Goal: Task Accomplishment & Management: Manage account settings

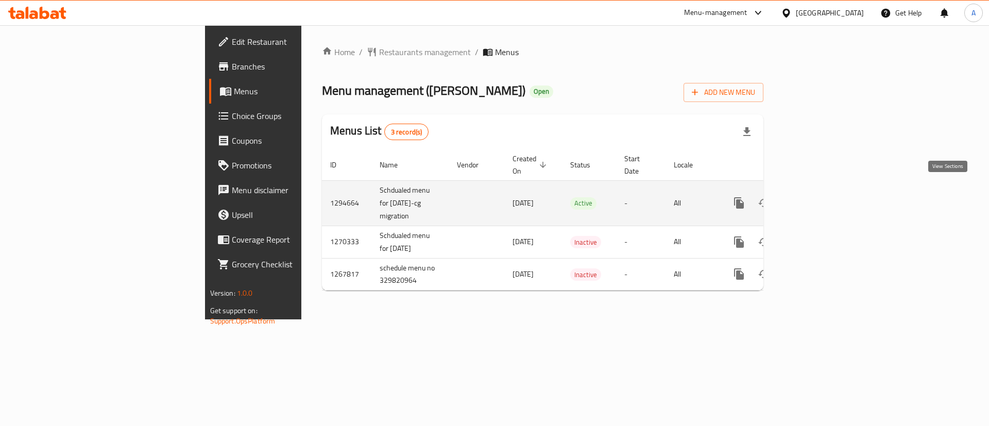
click at [825, 191] on link "enhanced table" at bounding box center [813, 203] width 25 height 25
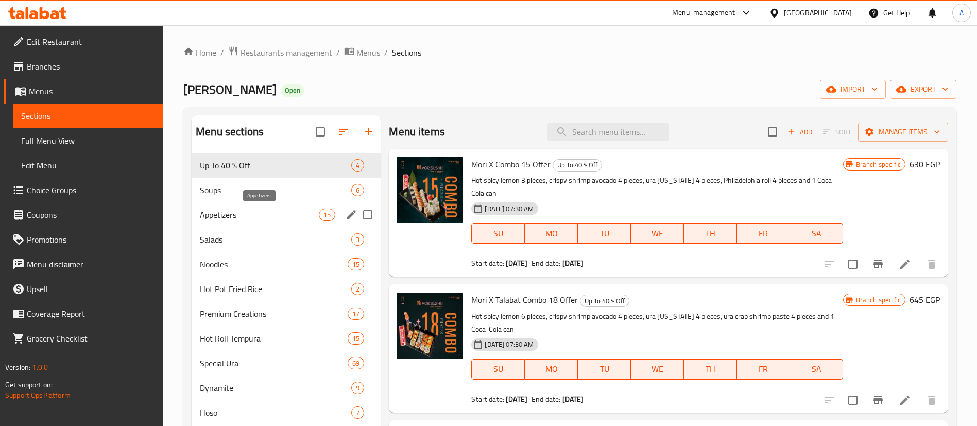
drag, startPoint x: 264, startPoint y: 217, endPoint x: 261, endPoint y: 238, distance: 20.8
click at [263, 217] on span "Appetizers" at bounding box center [259, 215] width 119 height 12
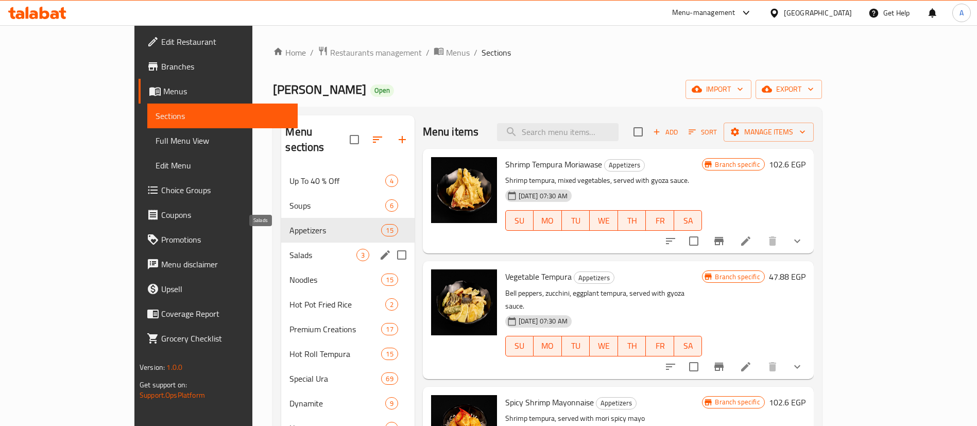
click at [289, 249] on span "Salads" at bounding box center [322, 255] width 66 height 12
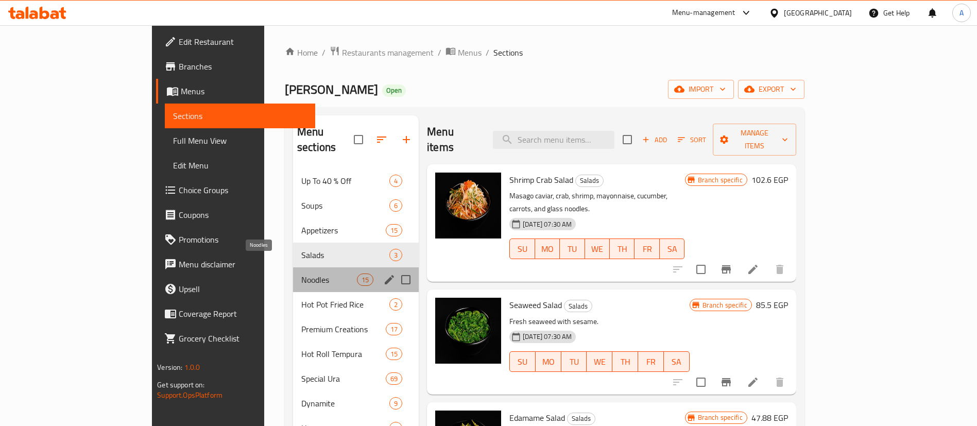
click at [301, 273] on span "Noodles" at bounding box center [329, 279] width 56 height 12
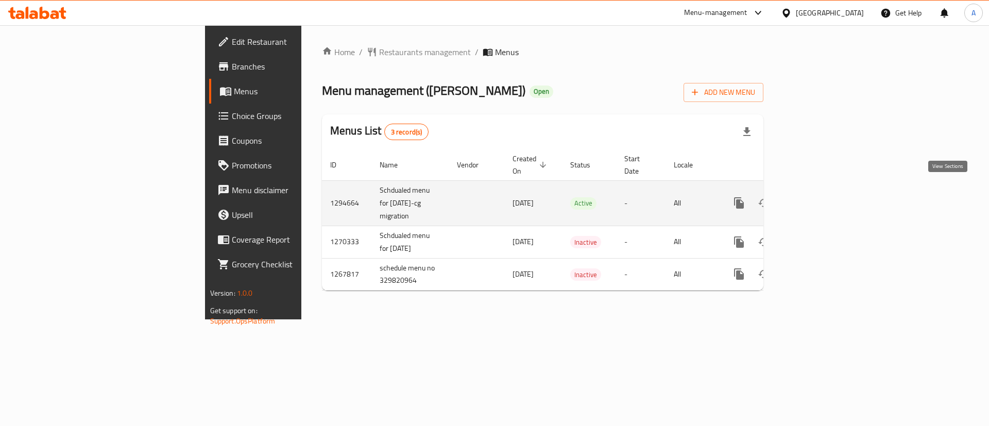
click at [819, 197] on icon "enhanced table" at bounding box center [813, 203] width 12 height 12
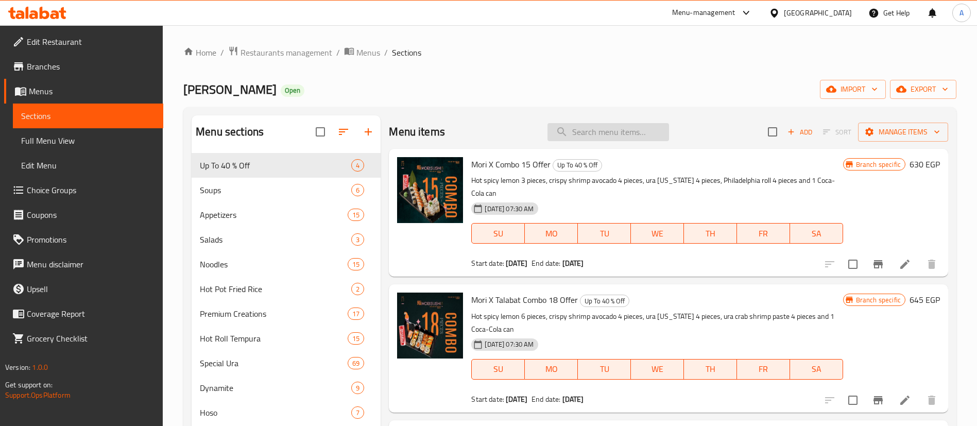
click at [607, 124] on input "search" at bounding box center [608, 132] width 122 height 18
paste input "add spicy mayonnaise"
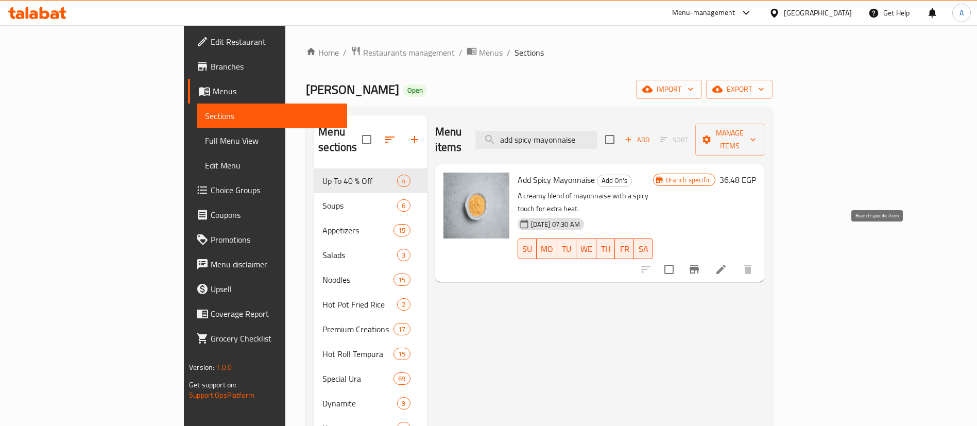
type input "add spicy mayonnaise"
click at [699, 265] on icon "Branch-specific-item" at bounding box center [693, 269] width 9 height 8
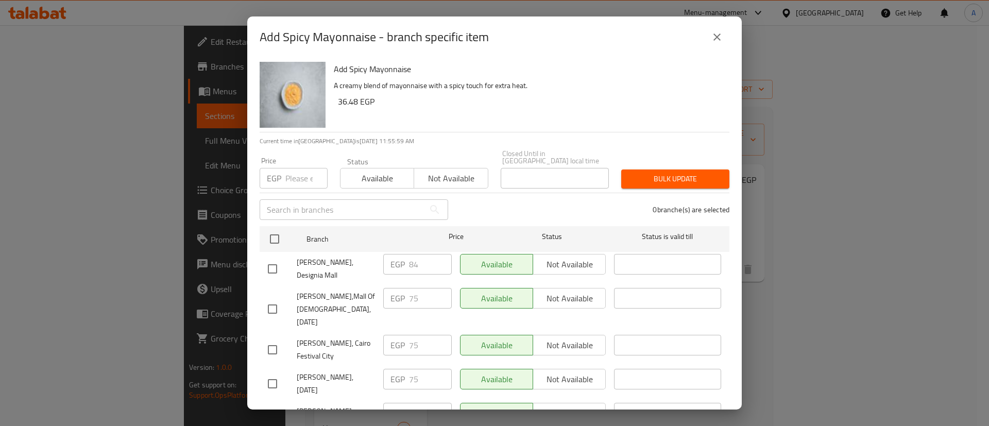
click at [716, 33] on icon "close" at bounding box center [717, 37] width 12 height 12
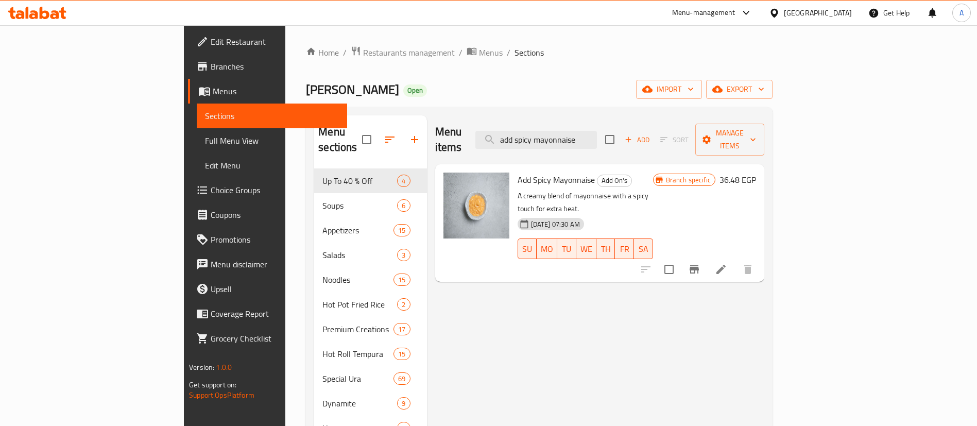
click at [211, 195] on span "Choice Groups" at bounding box center [275, 190] width 128 height 12
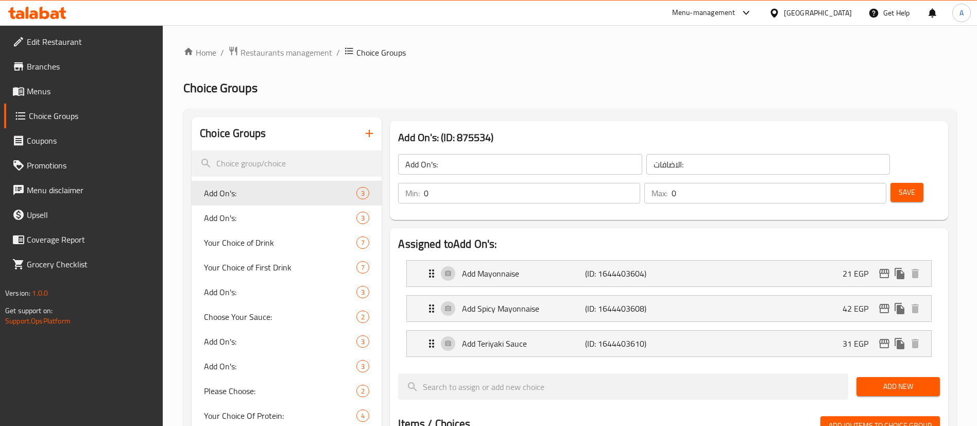
click at [516, 267] on p "Add Mayonnaise" at bounding box center [523, 273] width 123 height 12
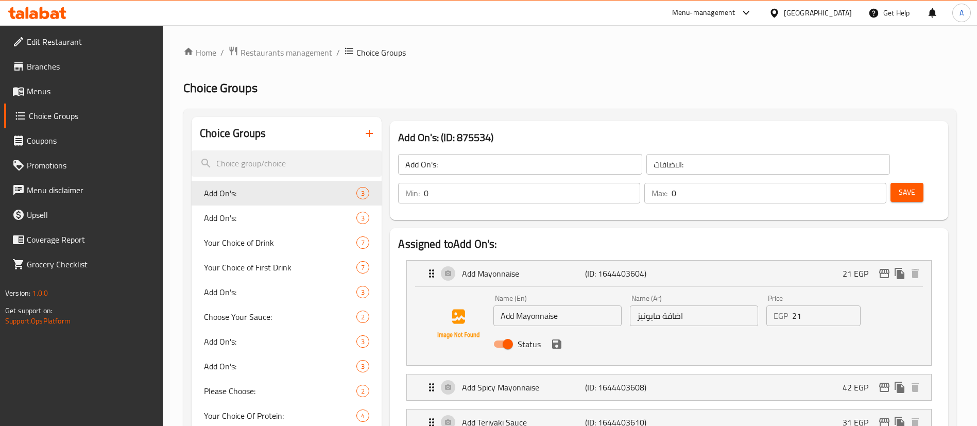
click at [536, 305] on input "Add Mayonnaise" at bounding box center [557, 315] width 128 height 21
click at [617, 381] on p "(ID: 1644403608)" at bounding box center [626, 387] width 82 height 12
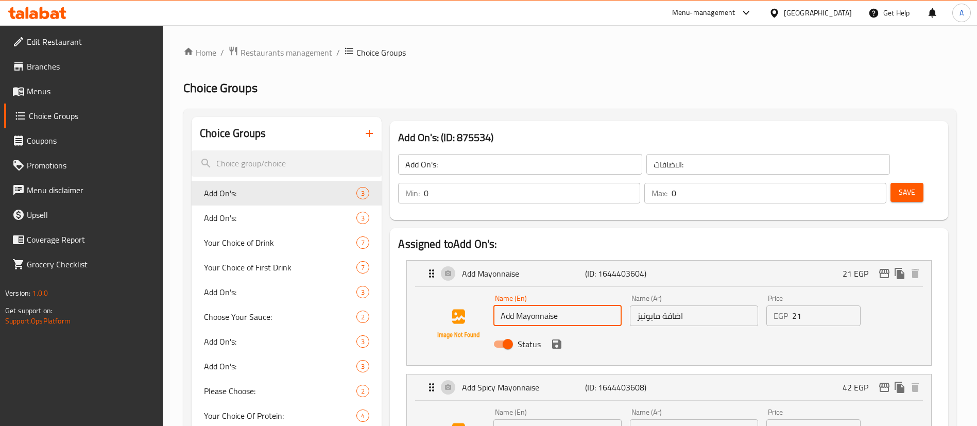
click at [562, 419] on input "Add Spicy Mayonnaise" at bounding box center [557, 429] width 128 height 21
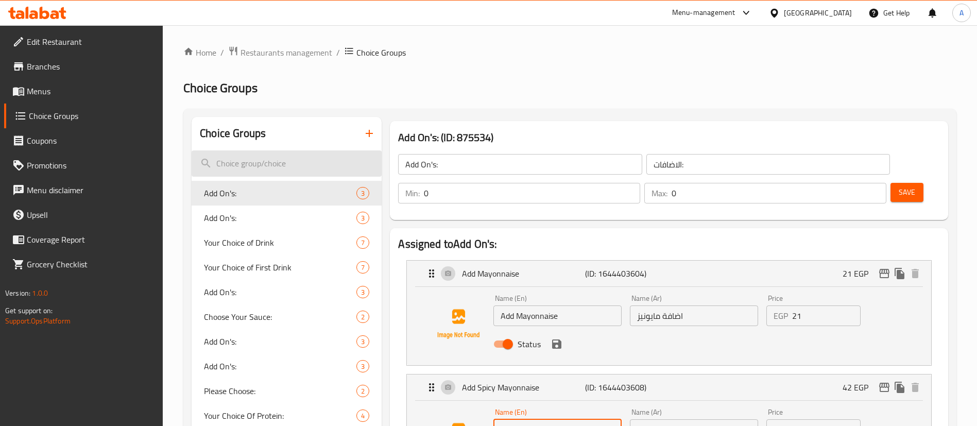
click at [275, 163] on input "search" at bounding box center [287, 163] width 190 height 26
paste input "Add Spicy Mayonnaise"
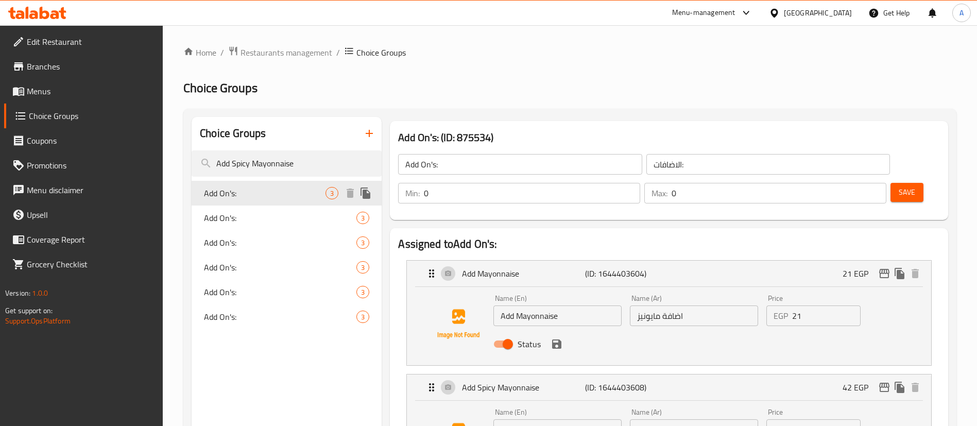
type input "Add Spicy Mayonnaise"
click at [249, 196] on span "Add On's:" at bounding box center [265, 193] width 122 height 12
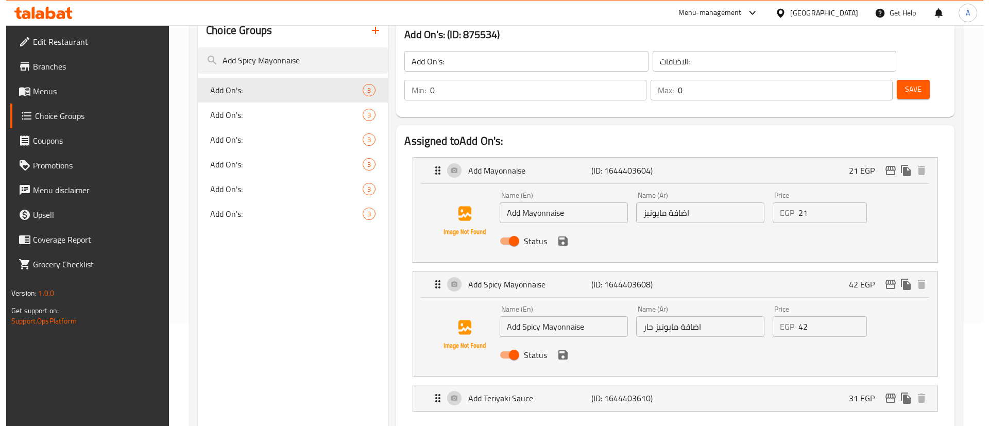
scroll to position [129, 0]
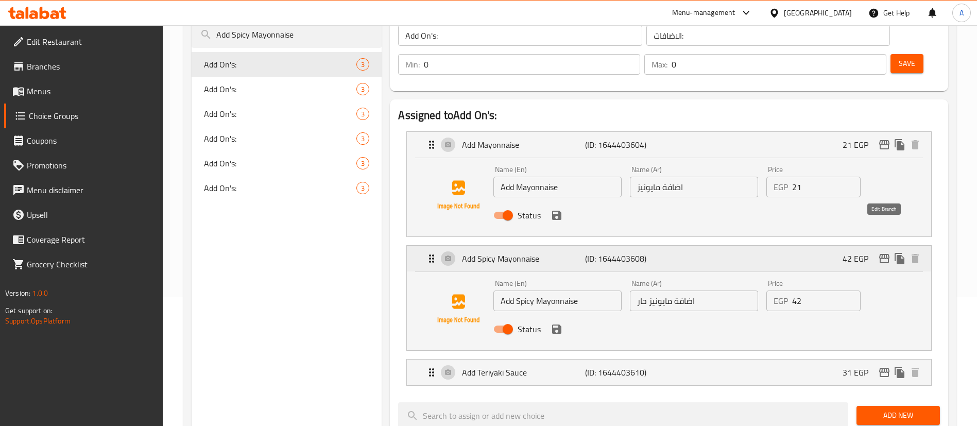
click at [884, 254] on icon "edit" at bounding box center [884, 258] width 10 height 9
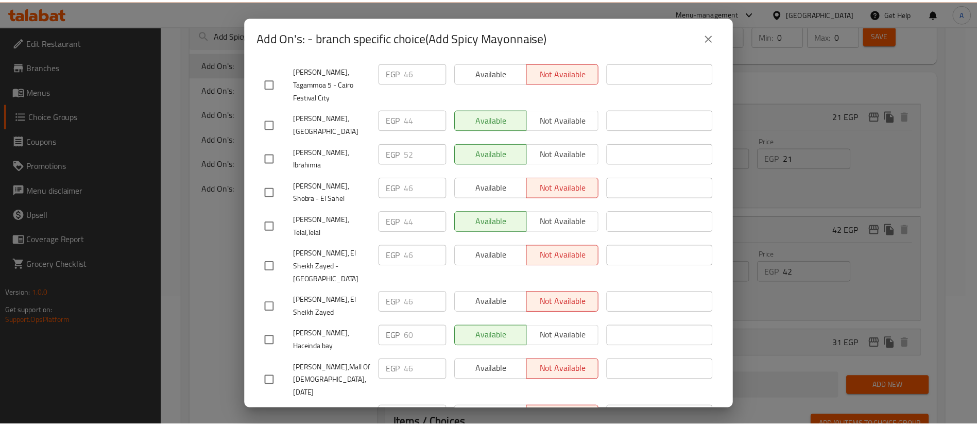
scroll to position [0, 0]
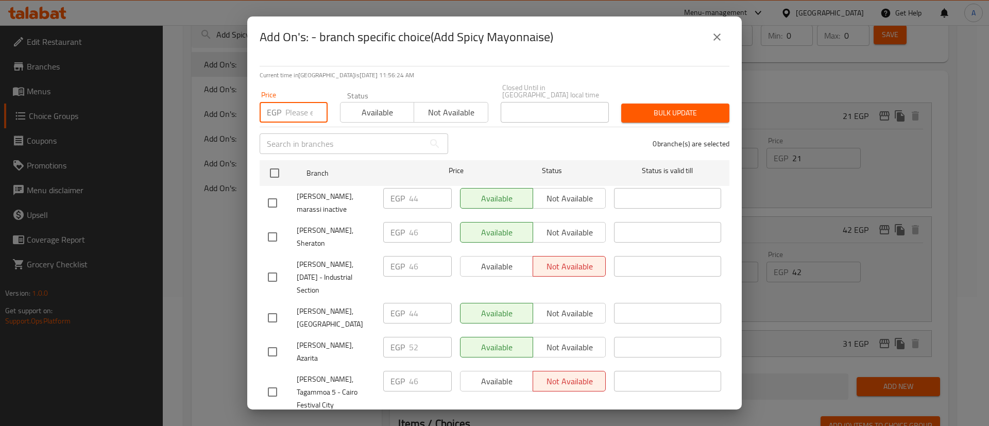
click at [290, 103] on input "number" at bounding box center [306, 112] width 42 height 21
type input "65"
click at [271, 164] on input "checkbox" at bounding box center [275, 173] width 22 height 22
checkbox input "true"
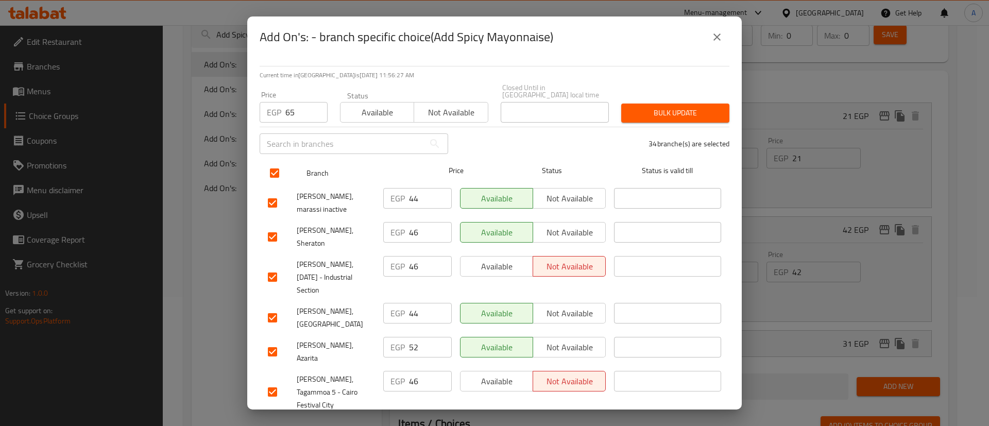
checkbox input "true"
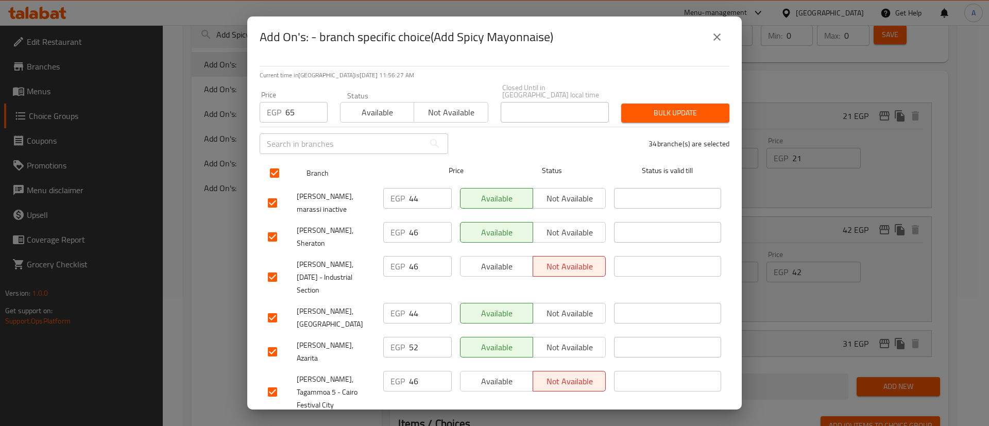
checkbox input "true"
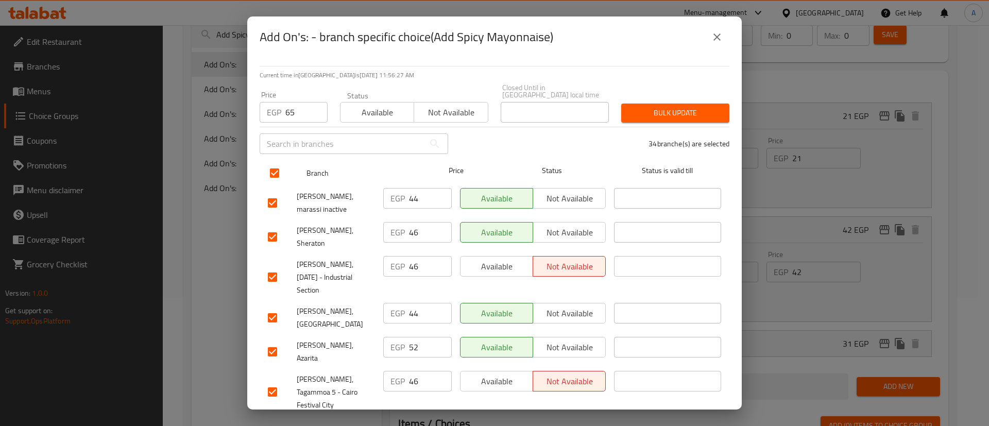
checkbox input "true"
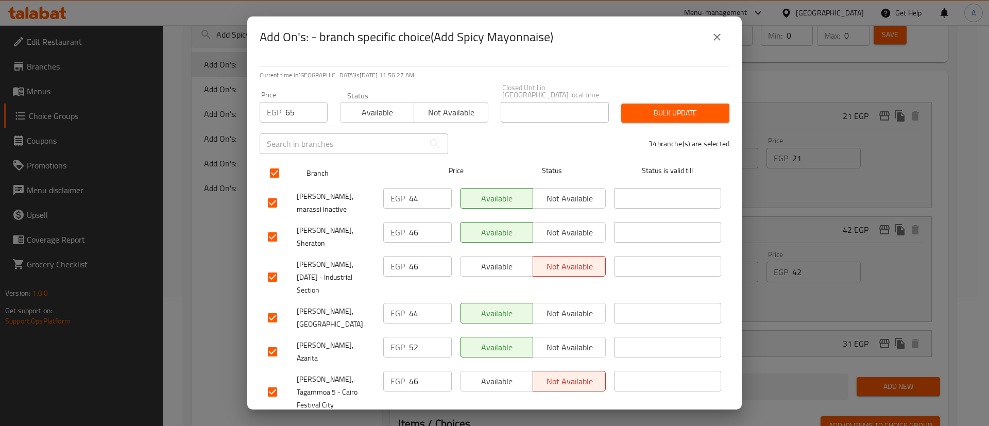
checkbox input "true"
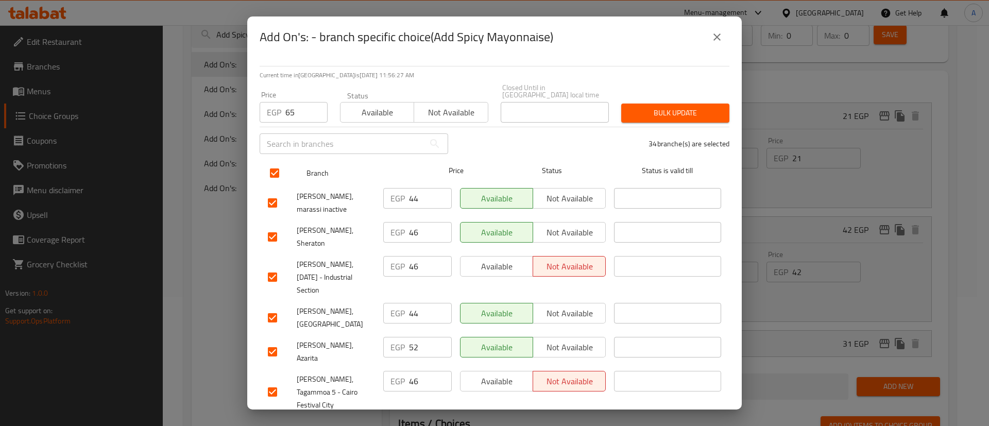
checkbox input "true"
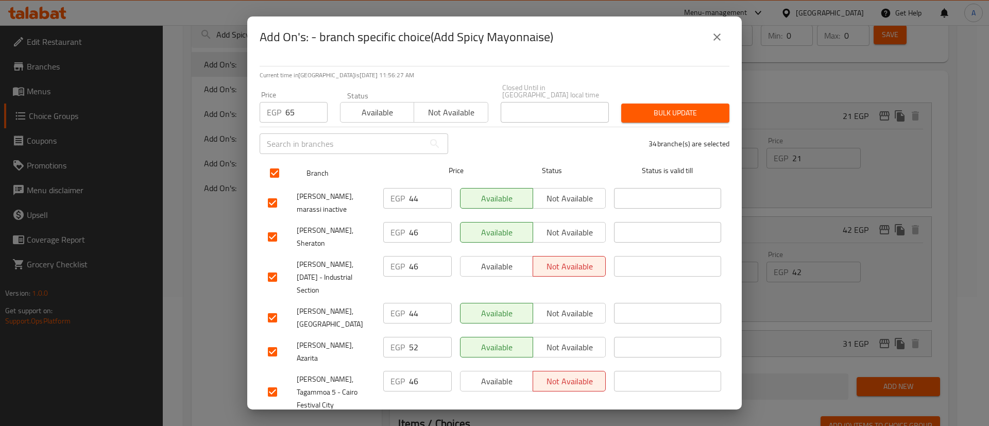
checkbox input "true"
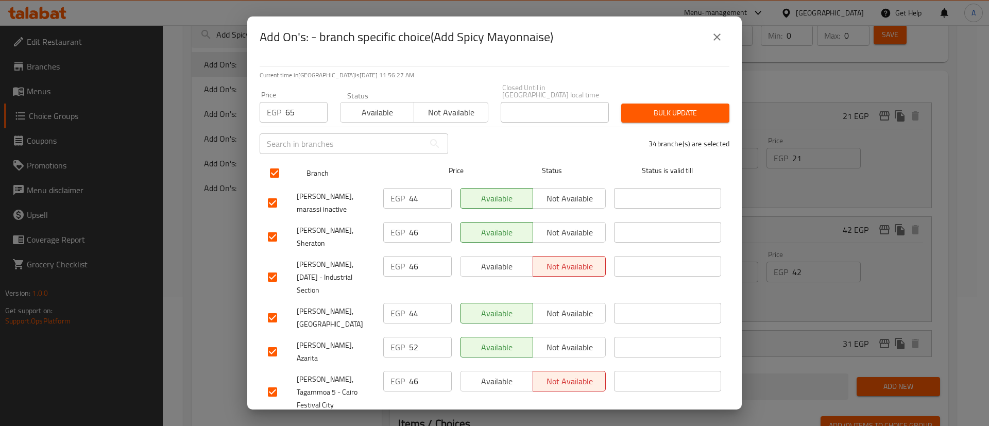
checkbox input "true"
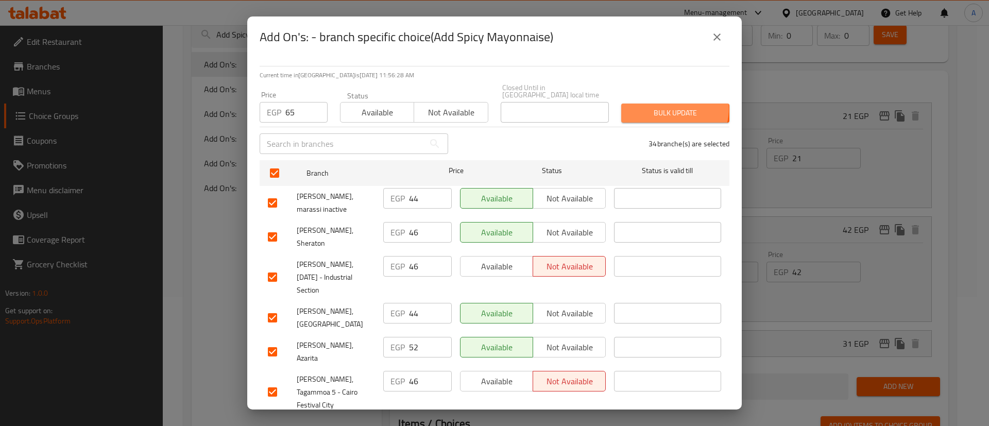
click at [662, 107] on span "Bulk update" at bounding box center [675, 113] width 92 height 13
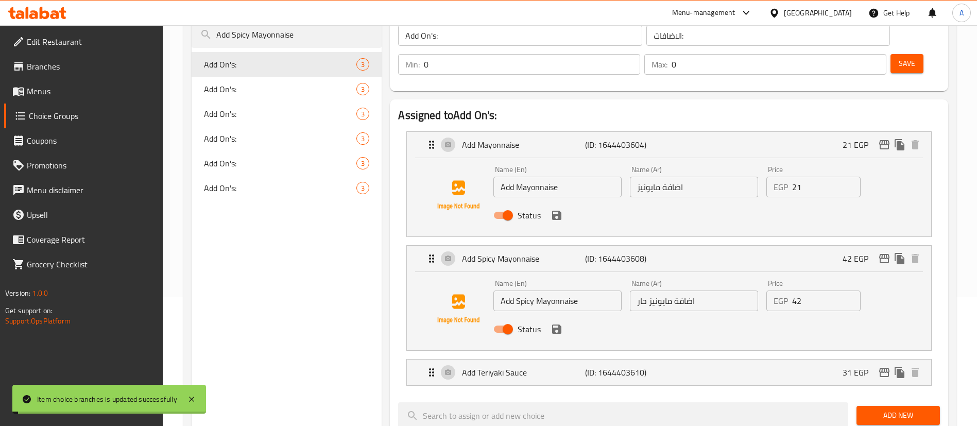
click at [231, 95] on span "Add On's:" at bounding box center [280, 89] width 152 height 12
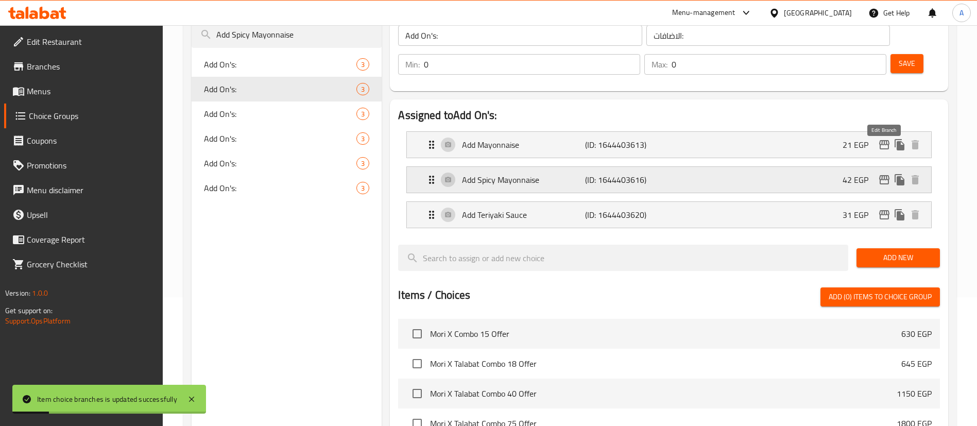
click at [884, 174] on icon "edit" at bounding box center [884, 180] width 12 height 12
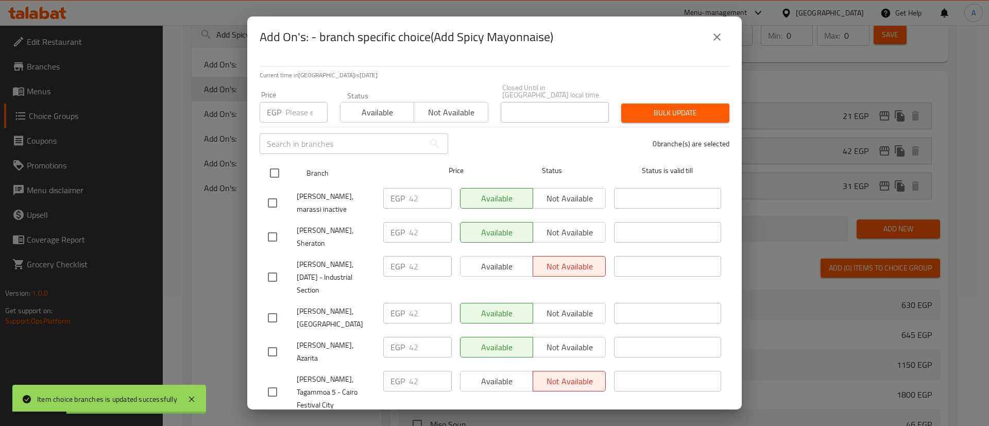
click at [275, 167] on input "checkbox" at bounding box center [275, 173] width 22 height 22
checkbox input "true"
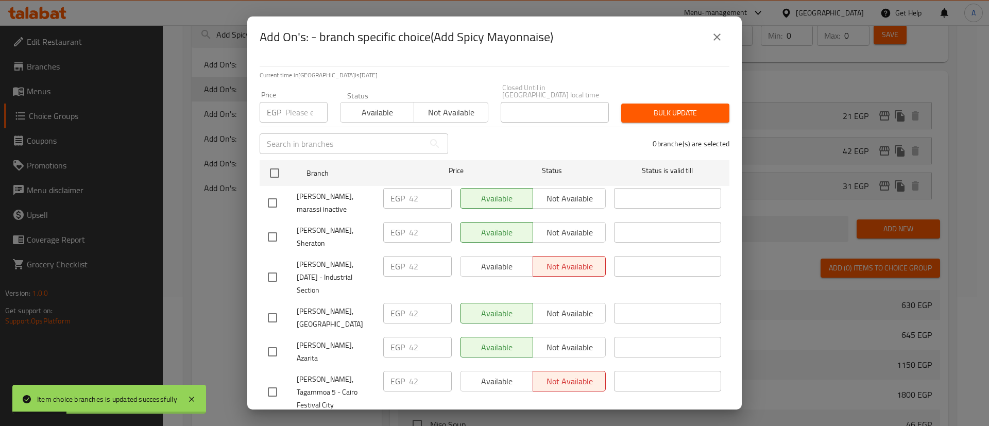
checkbox input "true"
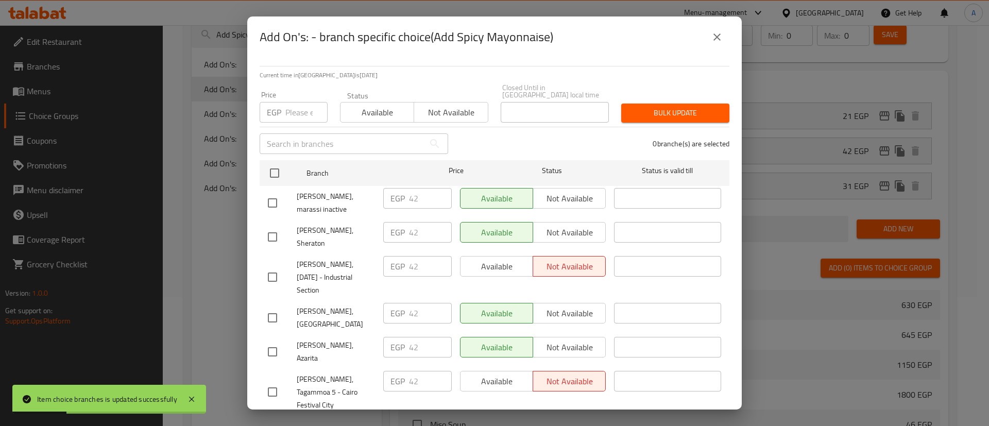
checkbox input "true"
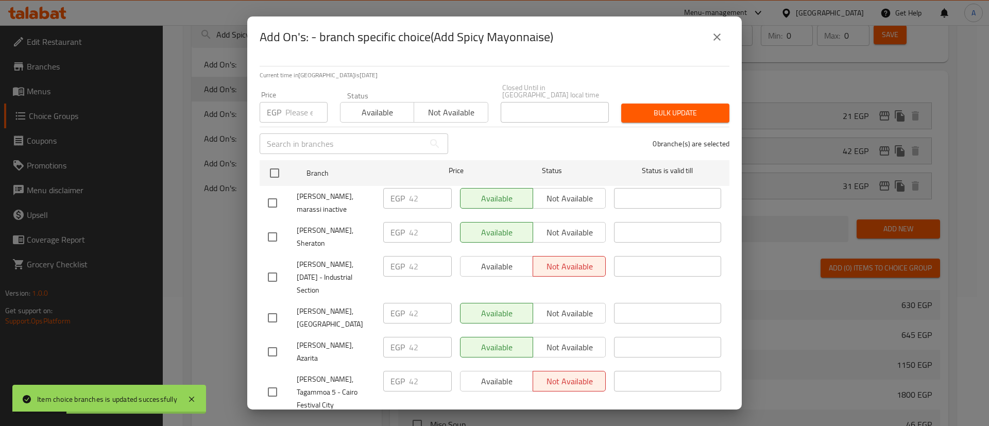
checkbox input "true"
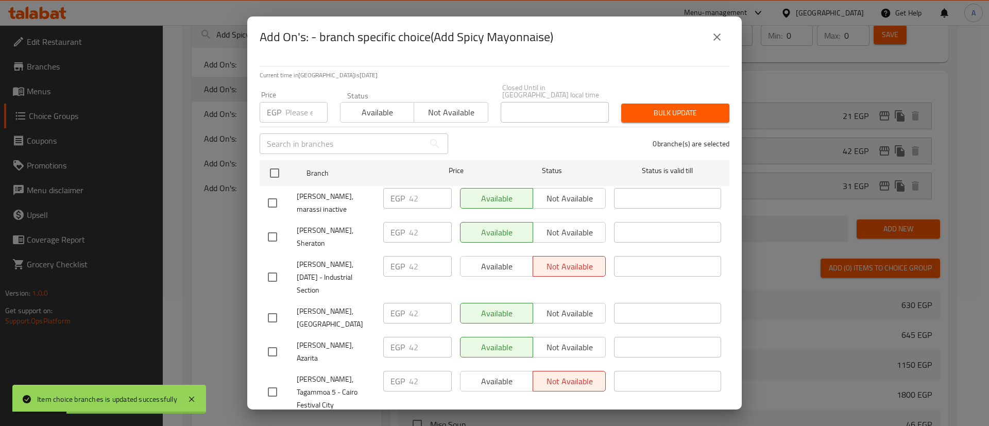
checkbox input "true"
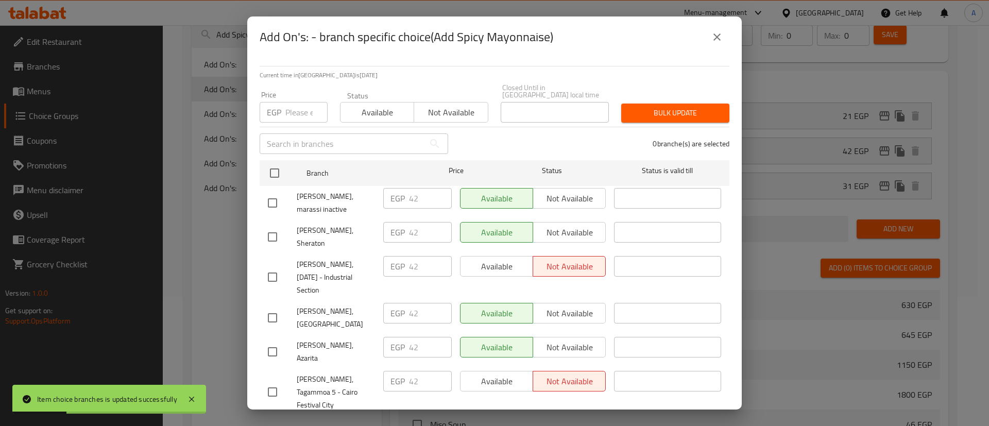
checkbox input "true"
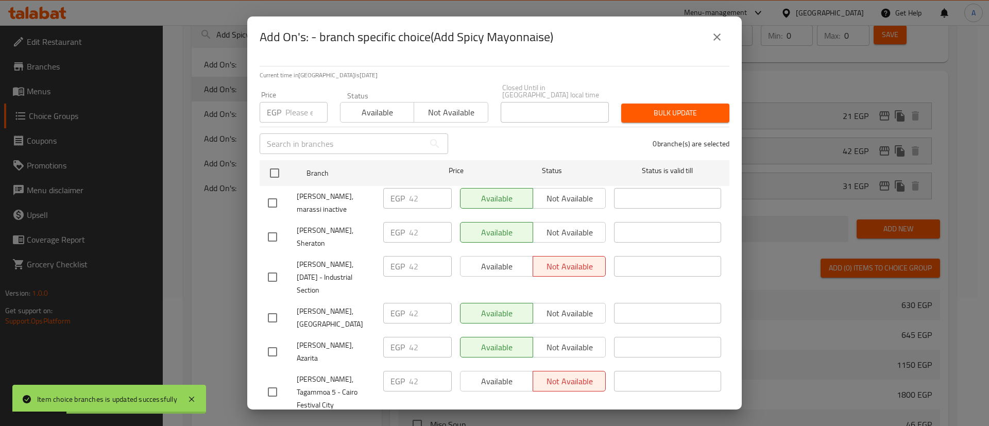
checkbox input "true"
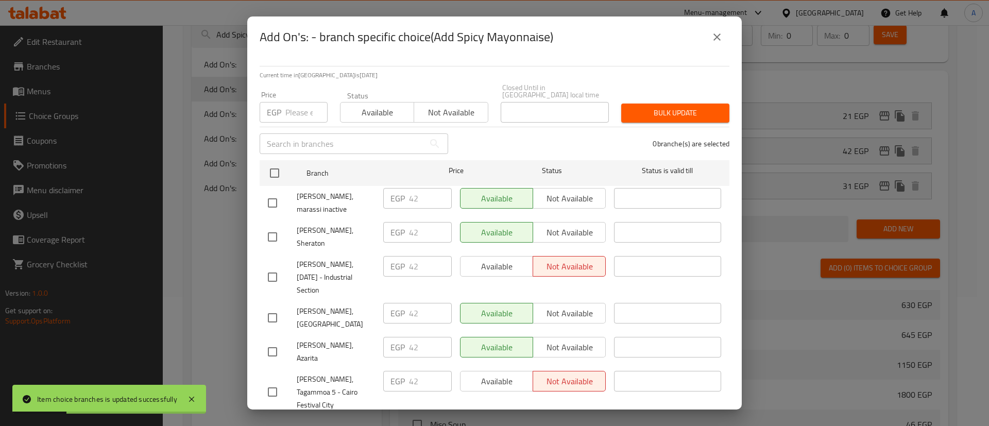
checkbox input "true"
click at [302, 102] on input "number" at bounding box center [306, 112] width 42 height 21
type input "65"
click at [665, 107] on span "Bulk update" at bounding box center [675, 113] width 92 height 13
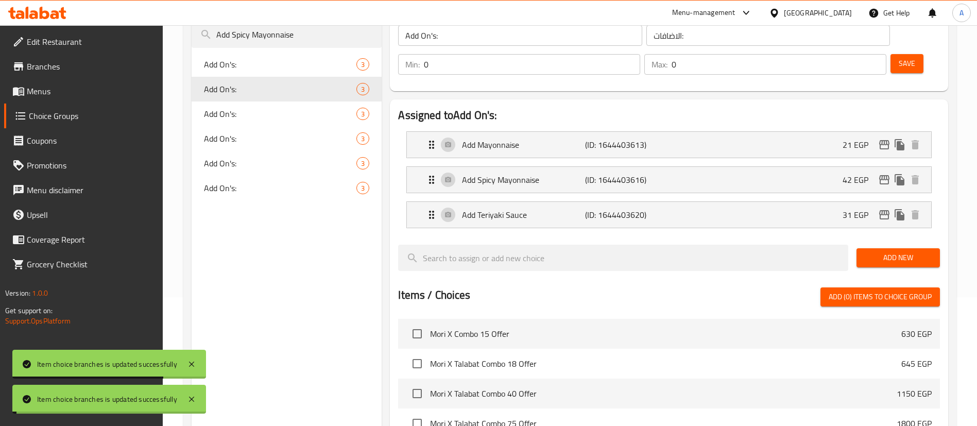
click at [221, 111] on span "Add On's:" at bounding box center [280, 114] width 152 height 12
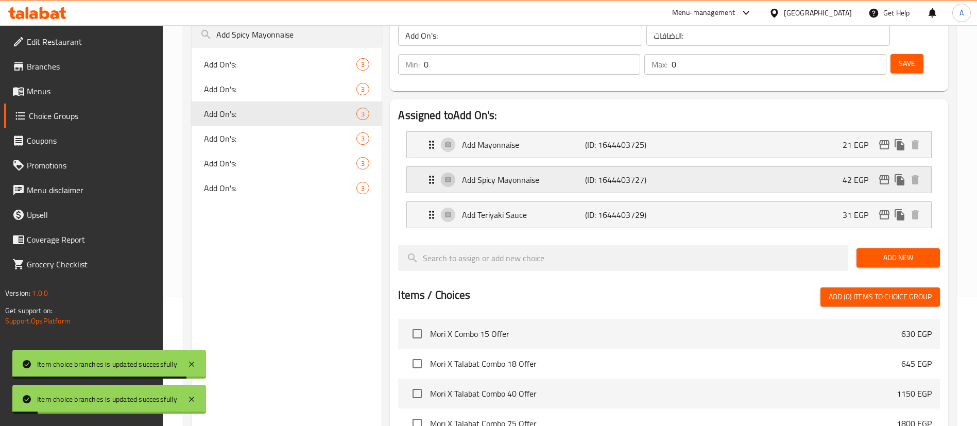
click at [883, 174] on icon "edit" at bounding box center [884, 180] width 12 height 12
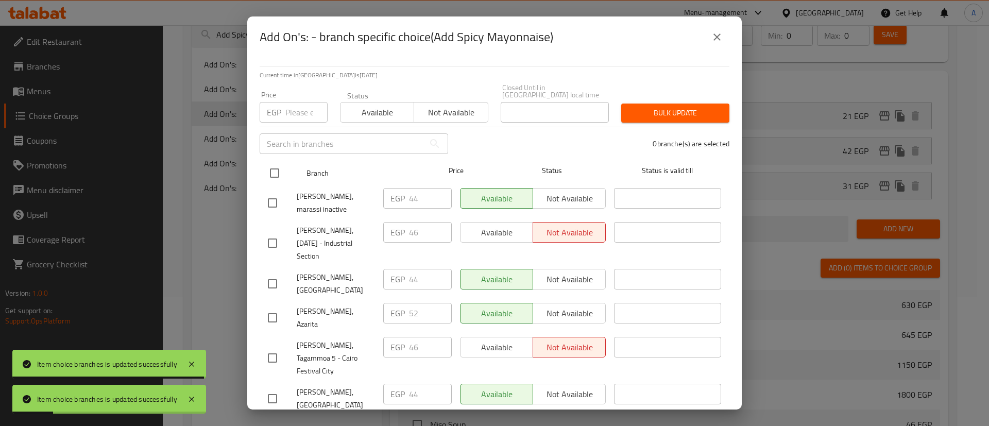
click at [272, 174] on input "checkbox" at bounding box center [275, 173] width 22 height 22
checkbox input "true"
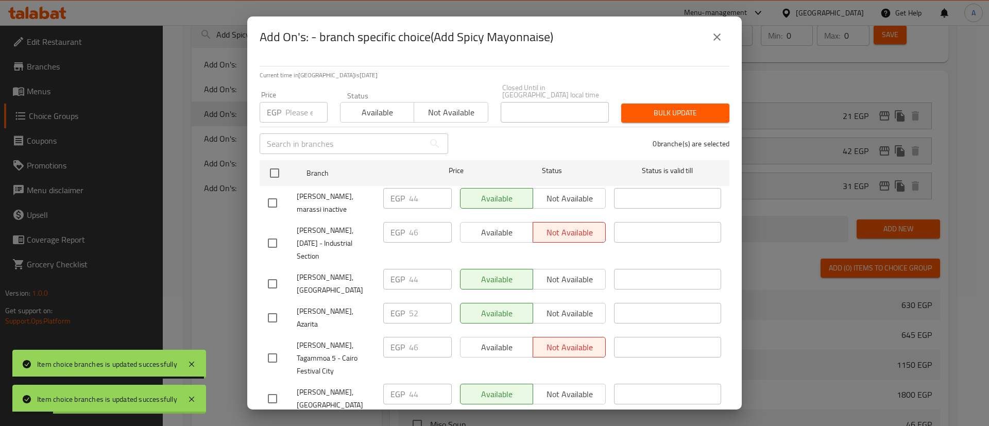
checkbox input "true"
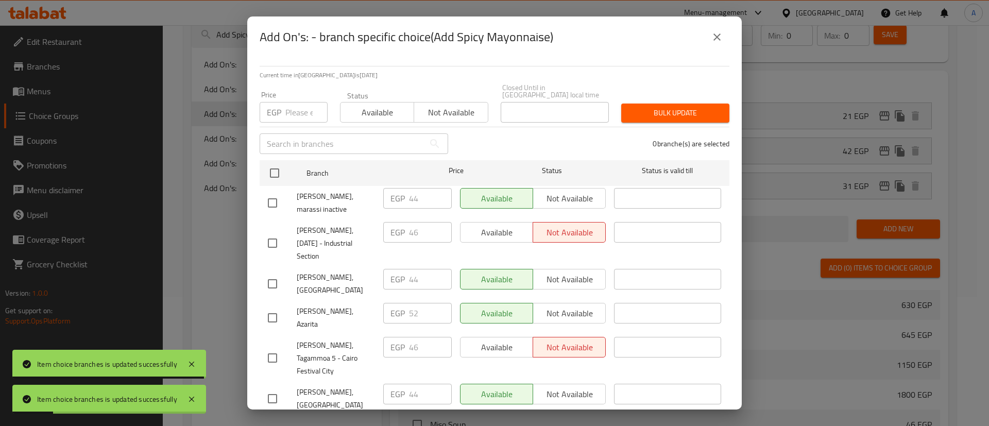
checkbox input "true"
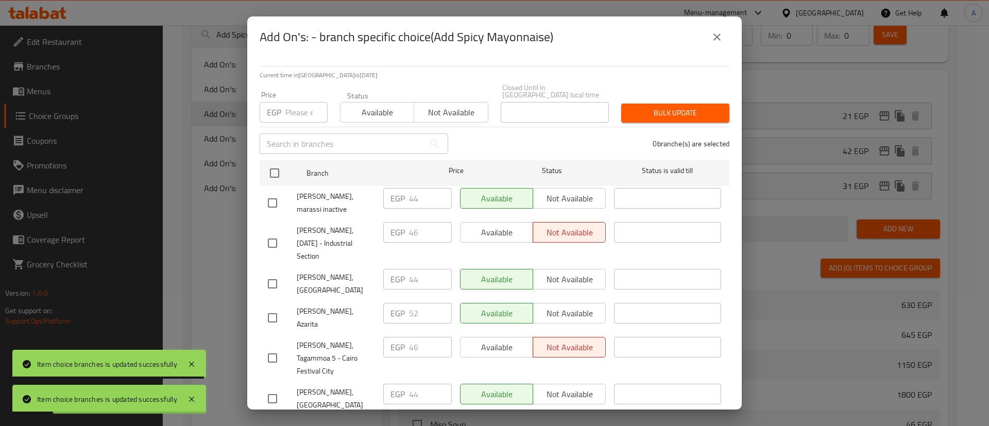
checkbox input "true"
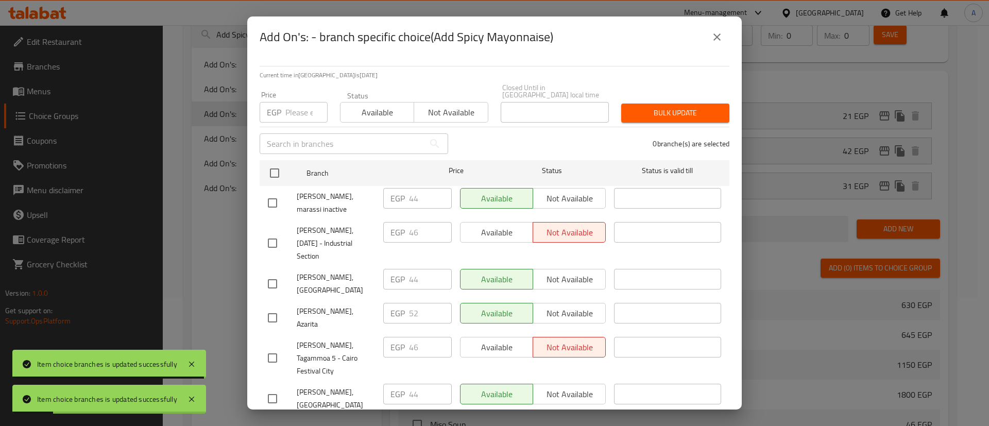
checkbox input "true"
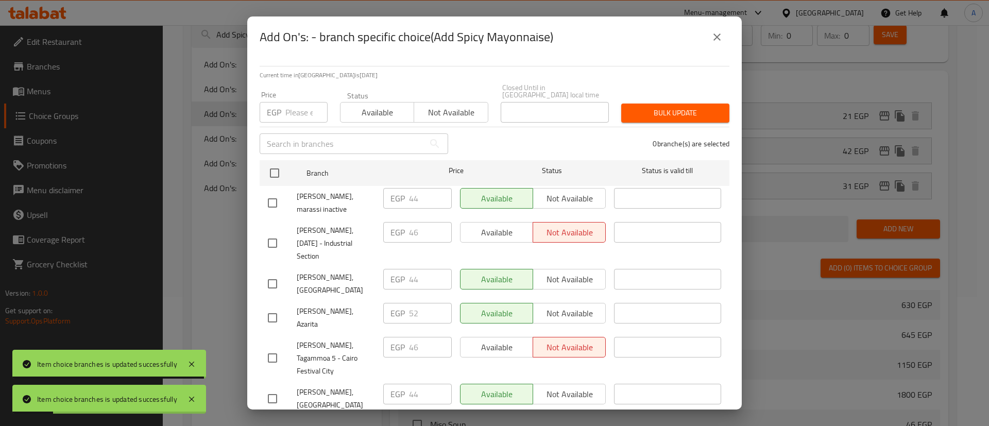
checkbox input "true"
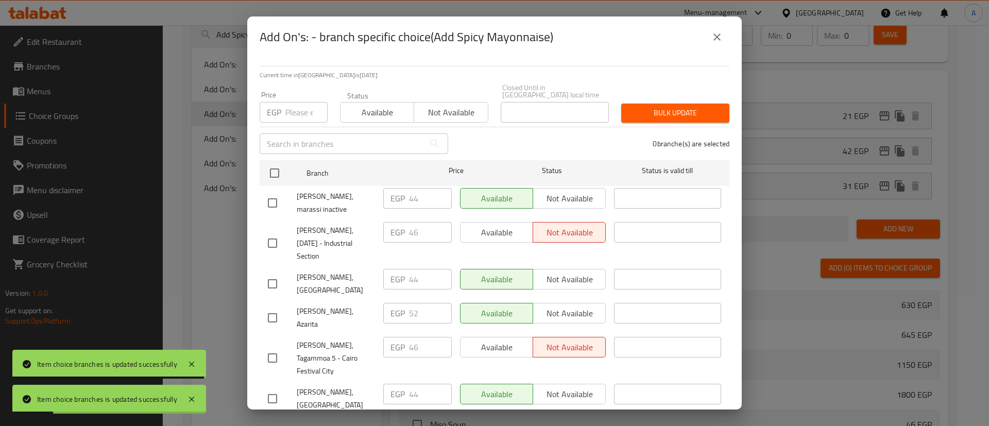
checkbox input "true"
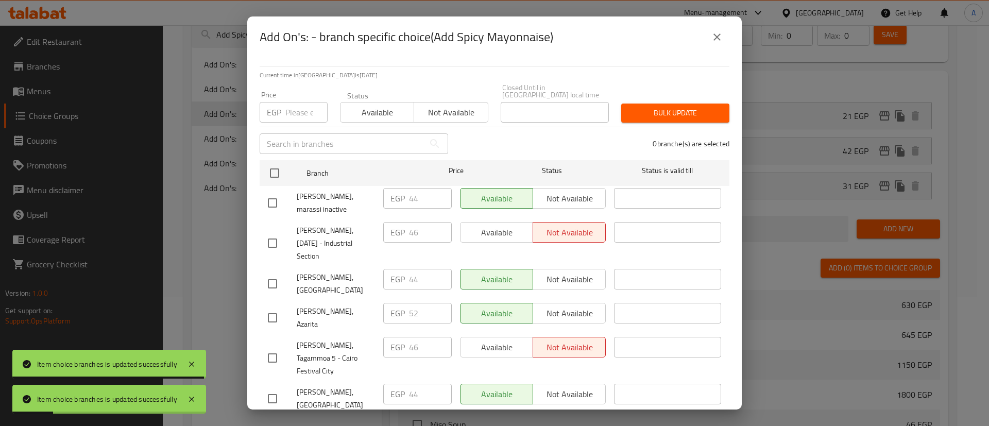
checkbox input "true"
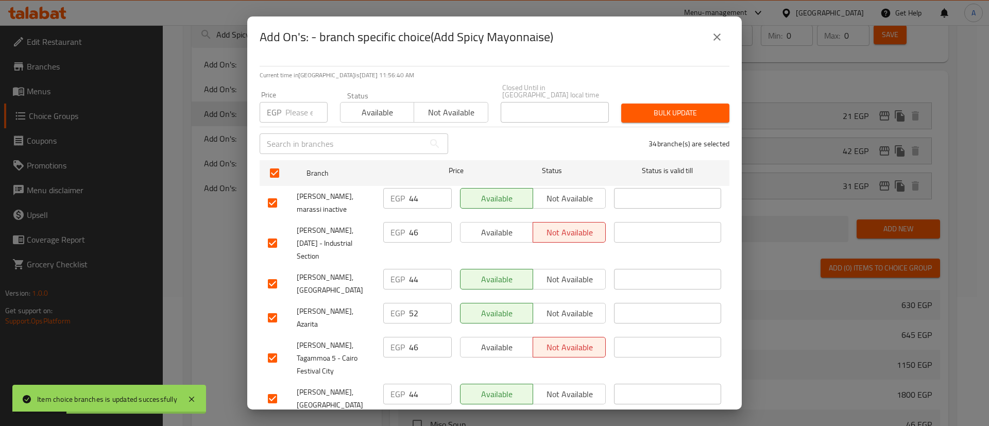
click at [299, 111] on input "number" at bounding box center [306, 112] width 42 height 21
type input "65"
click at [677, 108] on span "Bulk update" at bounding box center [675, 113] width 92 height 13
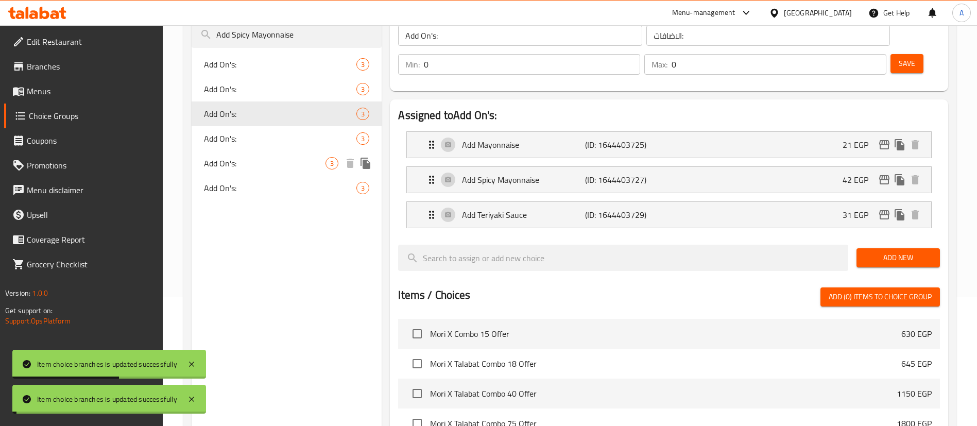
click at [223, 127] on div "Add On's: 3" at bounding box center [287, 138] width 190 height 25
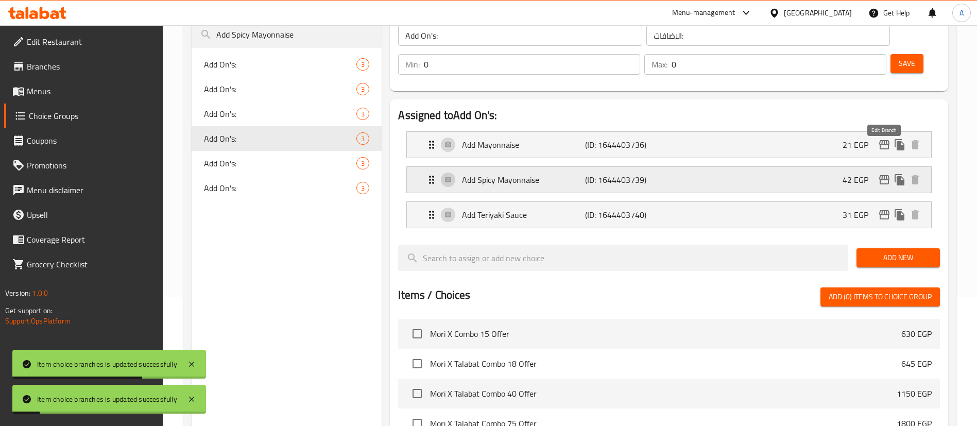
click at [883, 174] on icon "edit" at bounding box center [884, 180] width 12 height 12
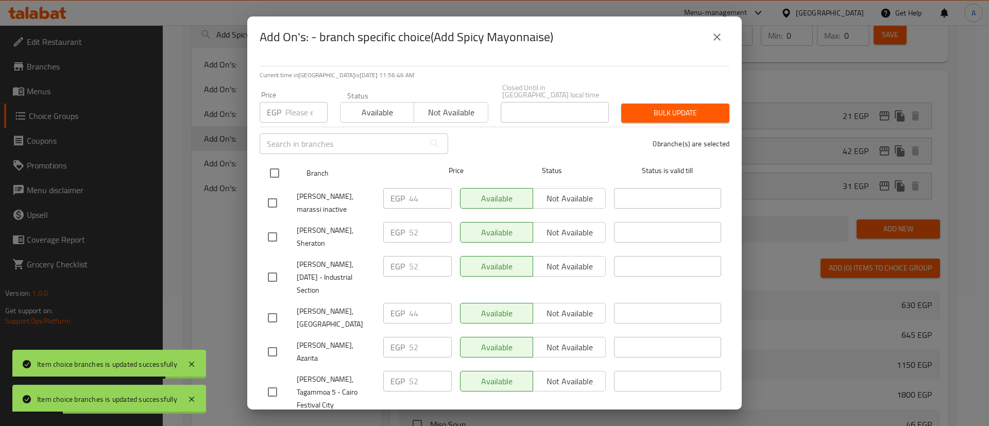
click at [268, 164] on input "checkbox" at bounding box center [275, 173] width 22 height 22
checkbox input "true"
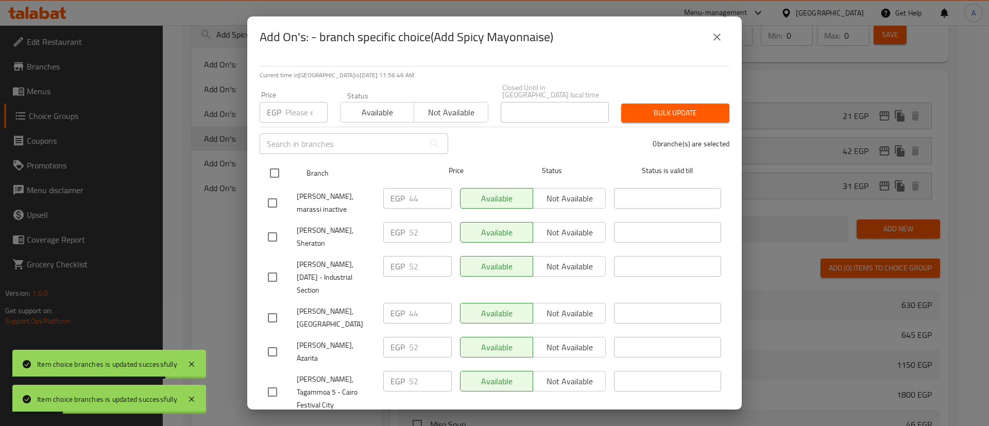
checkbox input "true"
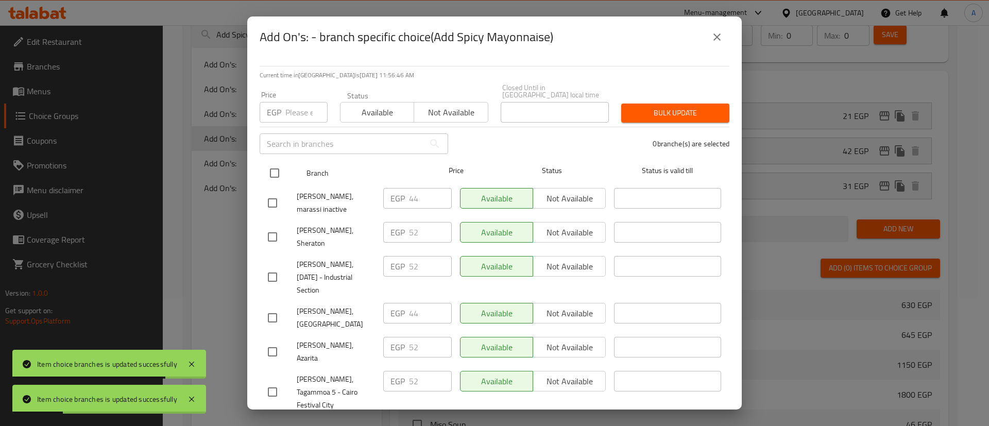
checkbox input "true"
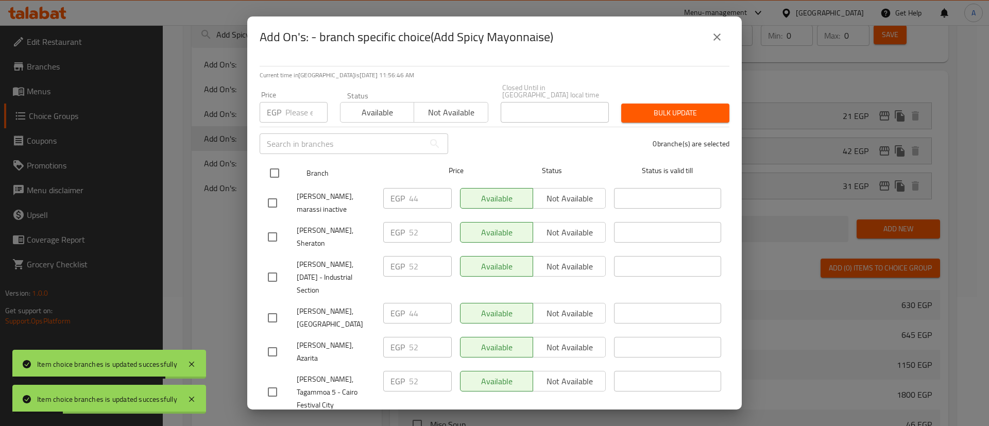
checkbox input "true"
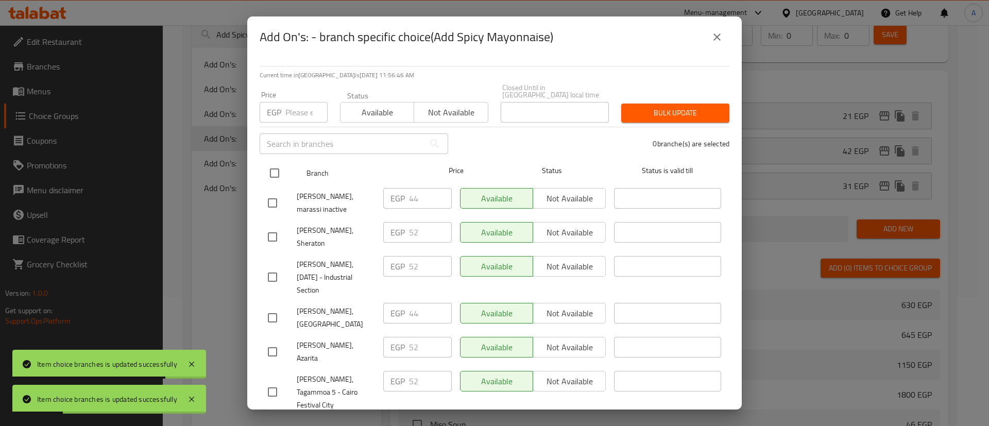
checkbox input "true"
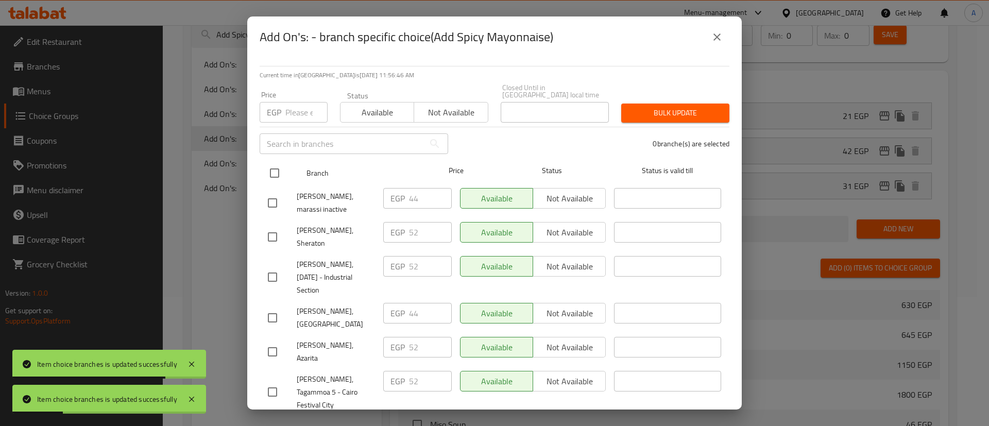
checkbox input "true"
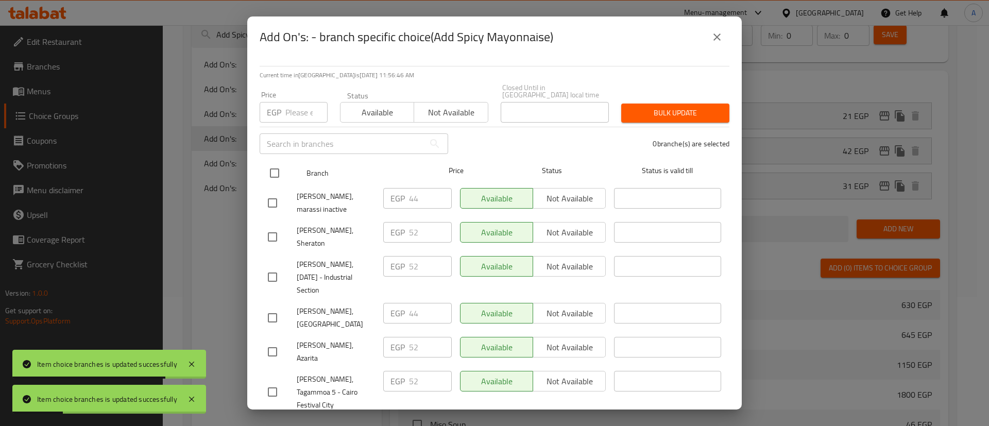
checkbox input "true"
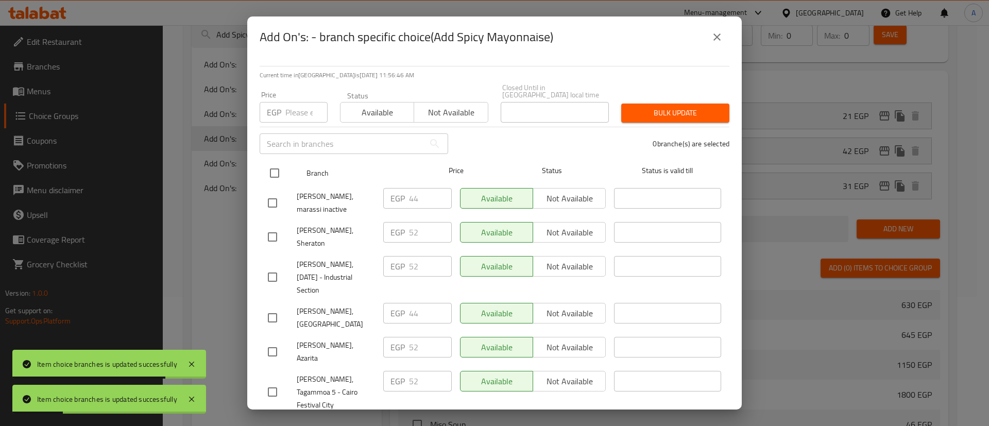
checkbox input "true"
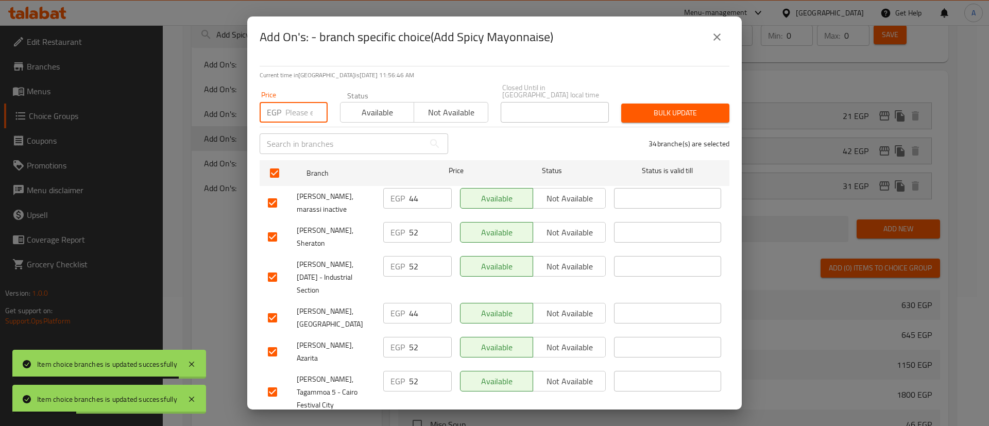
click at [288, 110] on input "number" at bounding box center [306, 112] width 42 height 21
type input "65"
click at [651, 107] on span "Bulk update" at bounding box center [675, 113] width 92 height 13
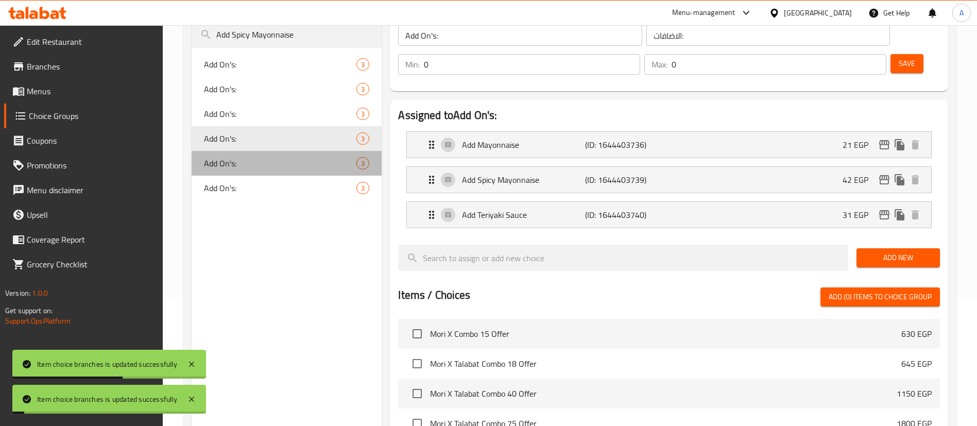
click at [239, 164] on span "Add On's:" at bounding box center [280, 163] width 152 height 12
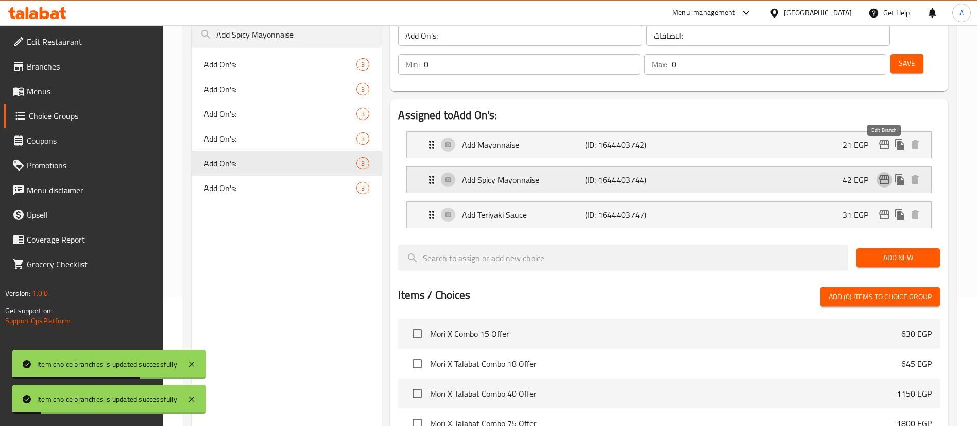
click at [888, 175] on icon "edit" at bounding box center [884, 179] width 10 height 9
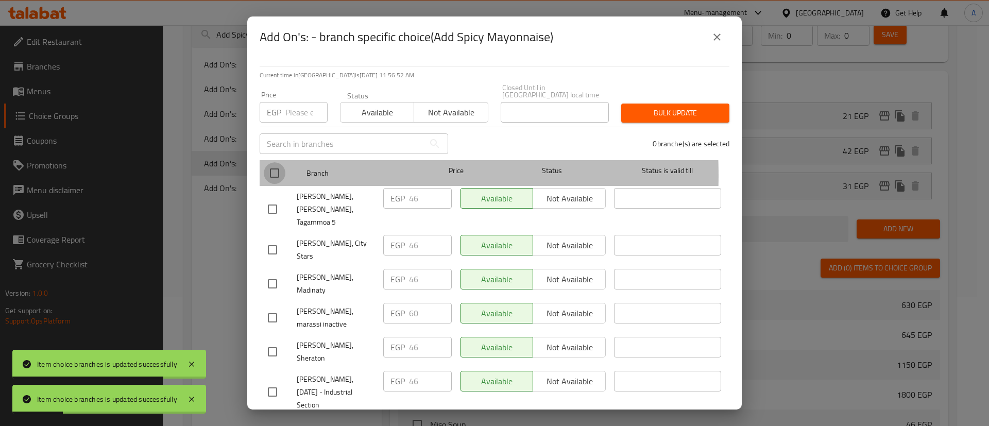
click at [274, 168] on input "checkbox" at bounding box center [275, 173] width 22 height 22
checkbox input "true"
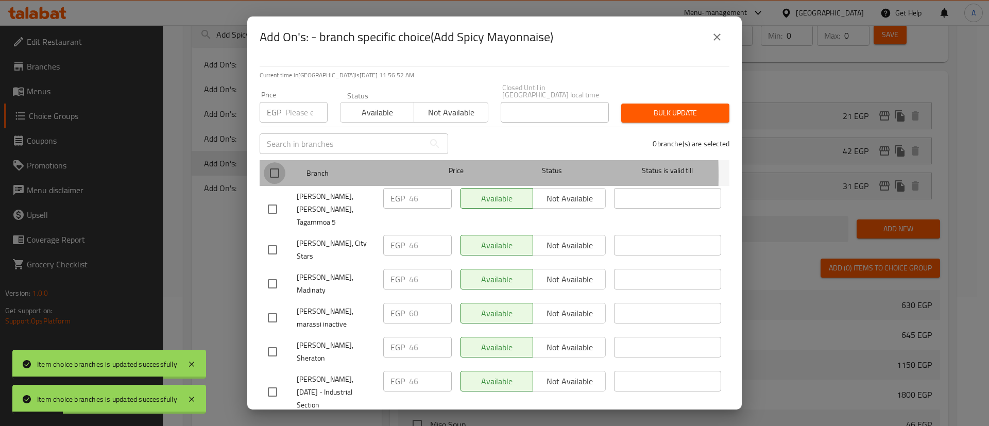
checkbox input "true"
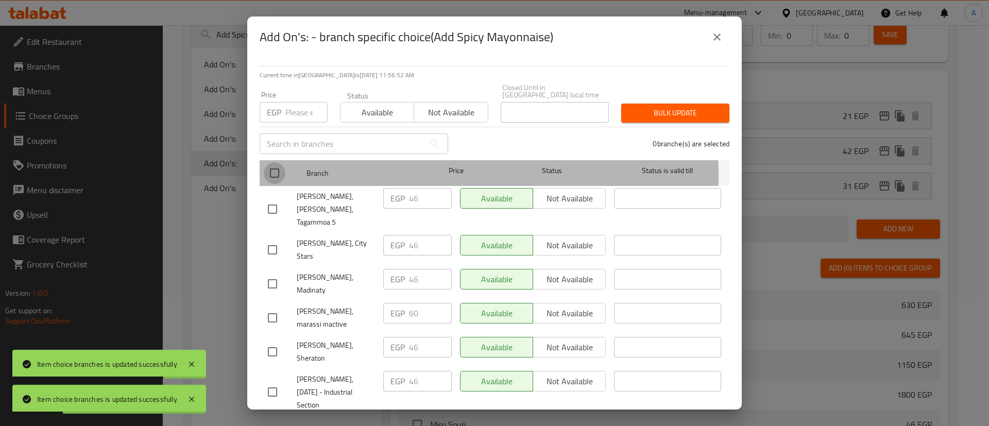
checkbox input "true"
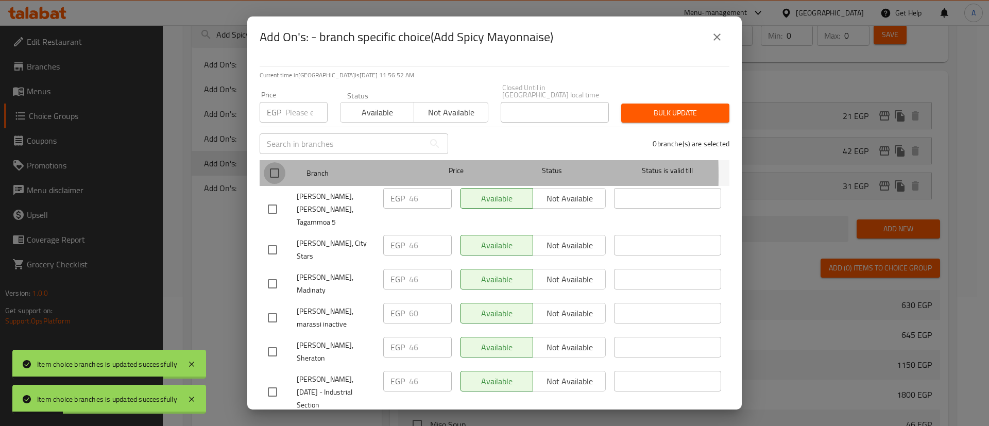
checkbox input "true"
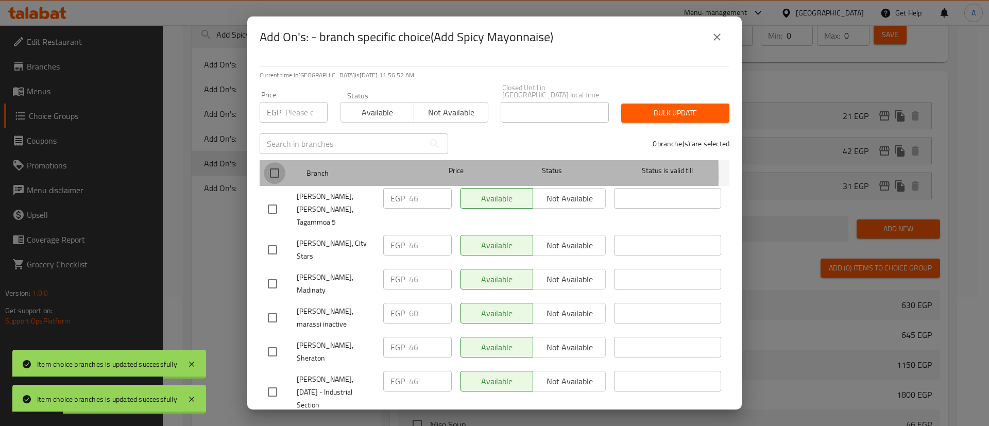
checkbox input "true"
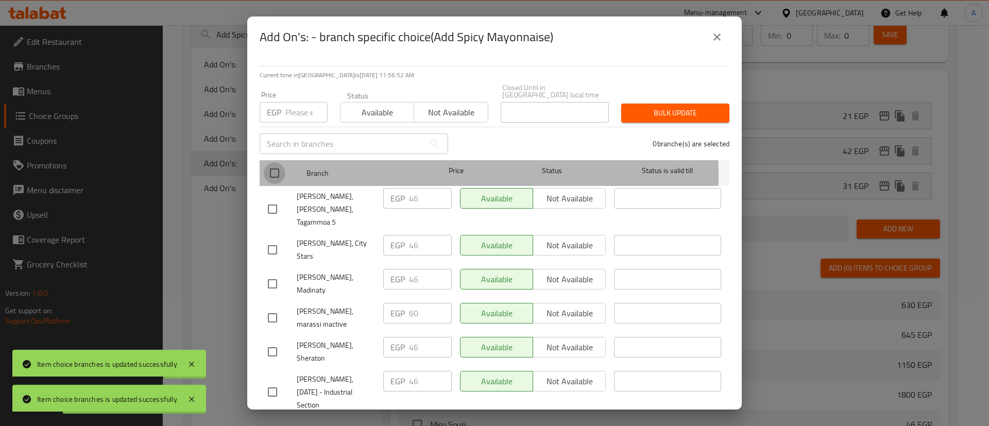
checkbox input "true"
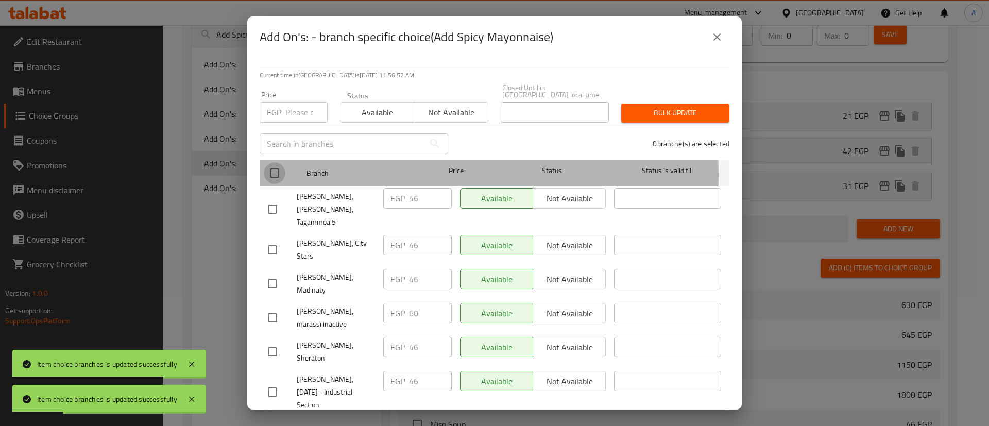
checkbox input "true"
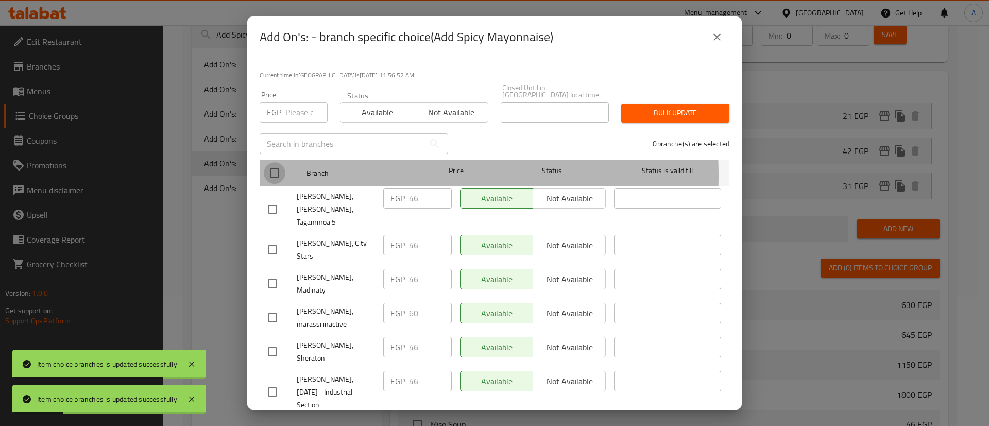
checkbox input "true"
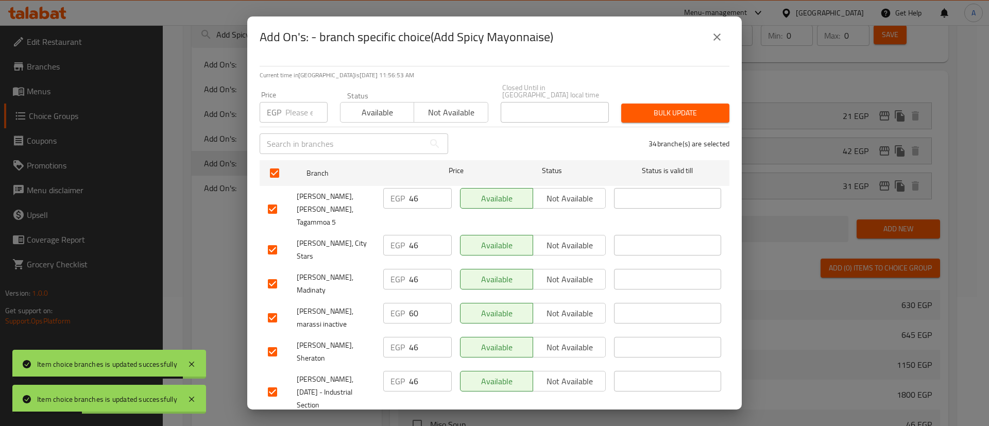
click at [287, 102] on input "number" at bounding box center [306, 112] width 42 height 21
type input "65"
click at [657, 107] on span "Bulk update" at bounding box center [675, 113] width 92 height 13
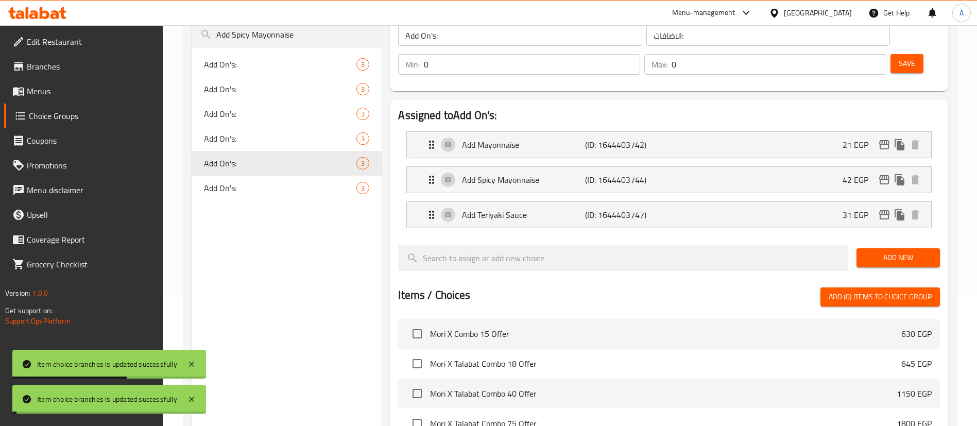
click at [238, 186] on span "Add On's:" at bounding box center [280, 188] width 152 height 12
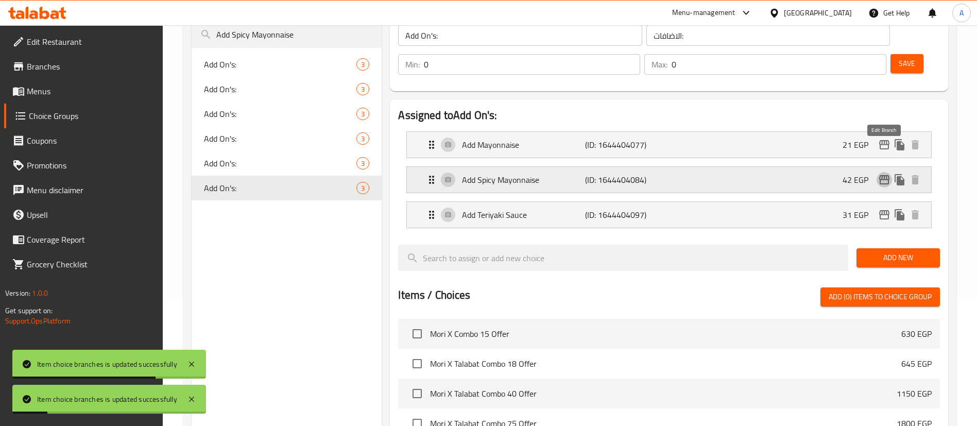
click at [882, 175] on icon "edit" at bounding box center [884, 179] width 10 height 9
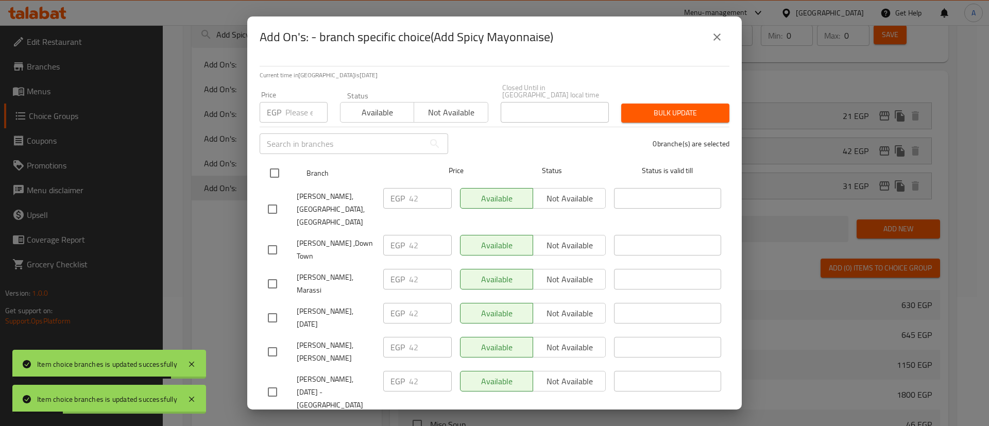
drag, startPoint x: 273, startPoint y: 161, endPoint x: 279, endPoint y: 152, distance: 10.4
click at [274, 162] on input "checkbox" at bounding box center [275, 173] width 22 height 22
checkbox input "true"
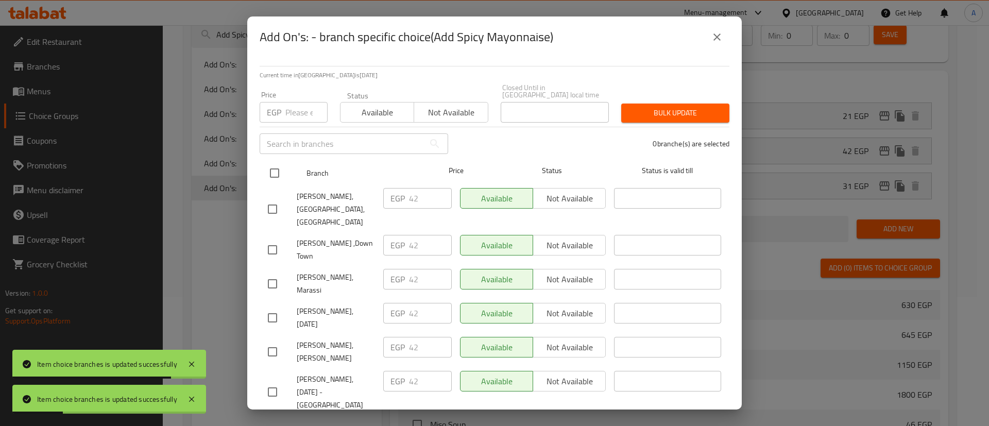
checkbox input "true"
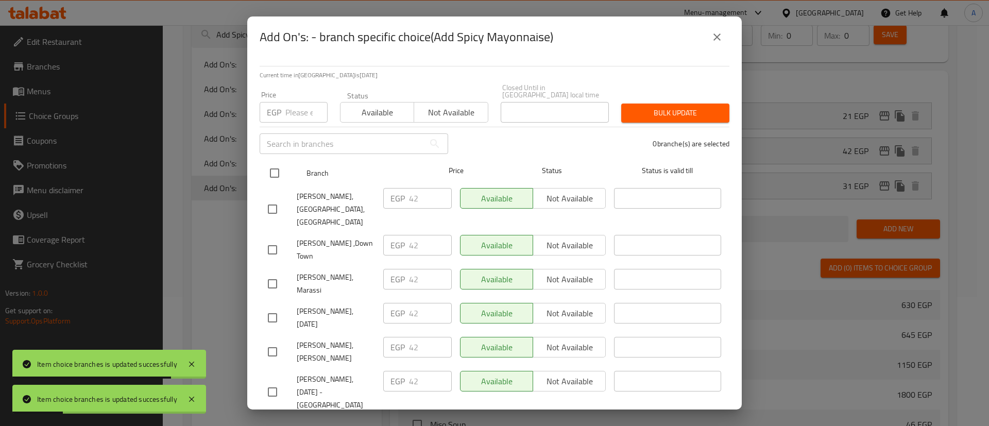
checkbox input "true"
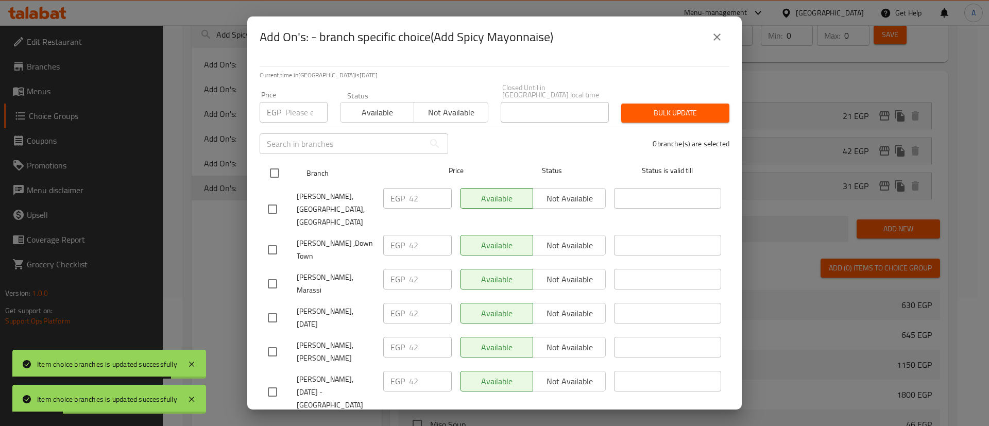
checkbox input "true"
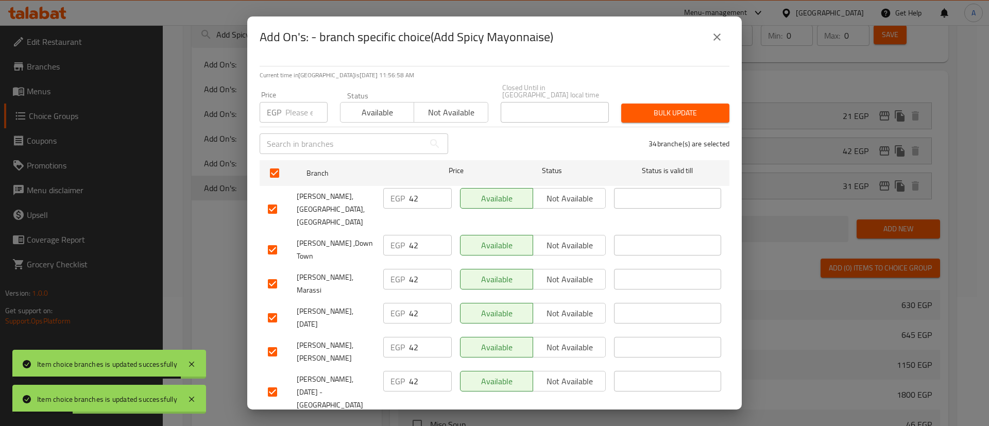
click at [288, 106] on input "number" at bounding box center [306, 112] width 42 height 21
click at [657, 107] on span "Bulk update" at bounding box center [675, 113] width 92 height 13
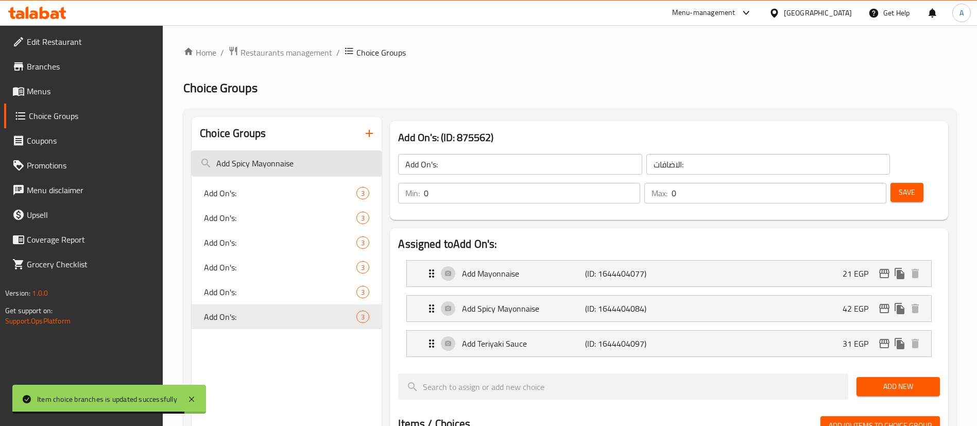
click at [297, 158] on input "Add Spicy Mayonnaise" at bounding box center [287, 163] width 190 height 26
paste input "add chicken soup - noodl"
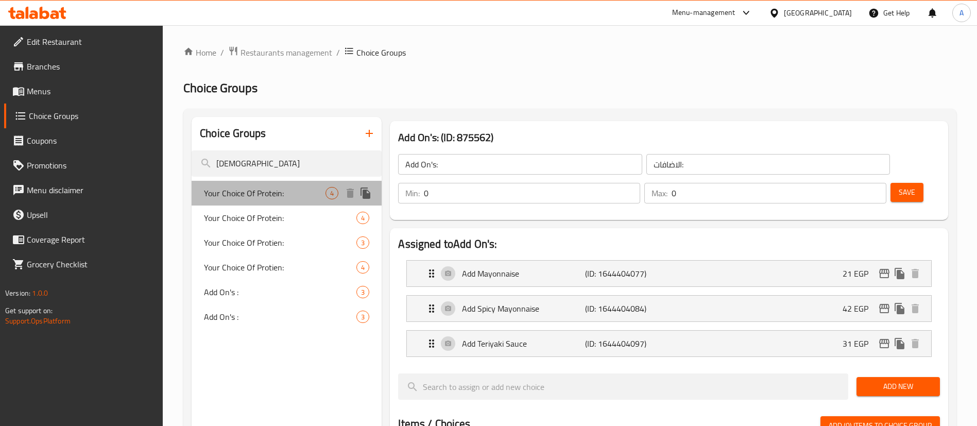
click at [286, 187] on span "Your Choice Of Protein:" at bounding box center [265, 193] width 122 height 12
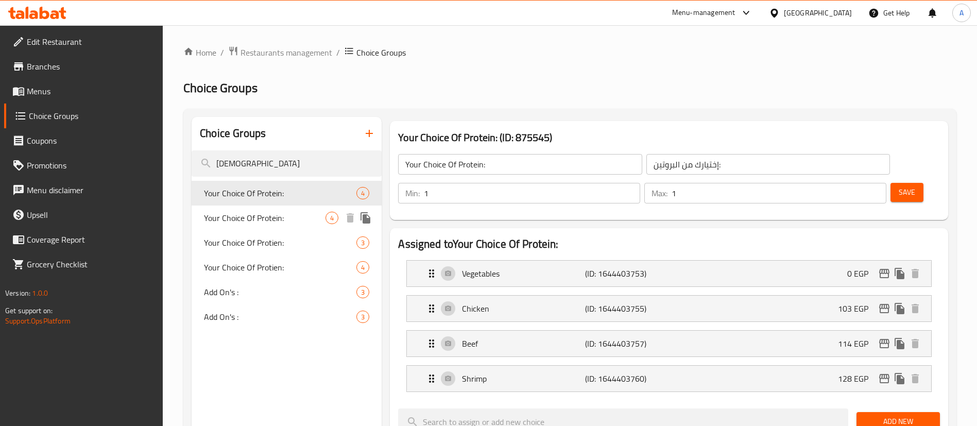
click at [254, 228] on div "Your Choice Of Protein: 4" at bounding box center [287, 217] width 190 height 25
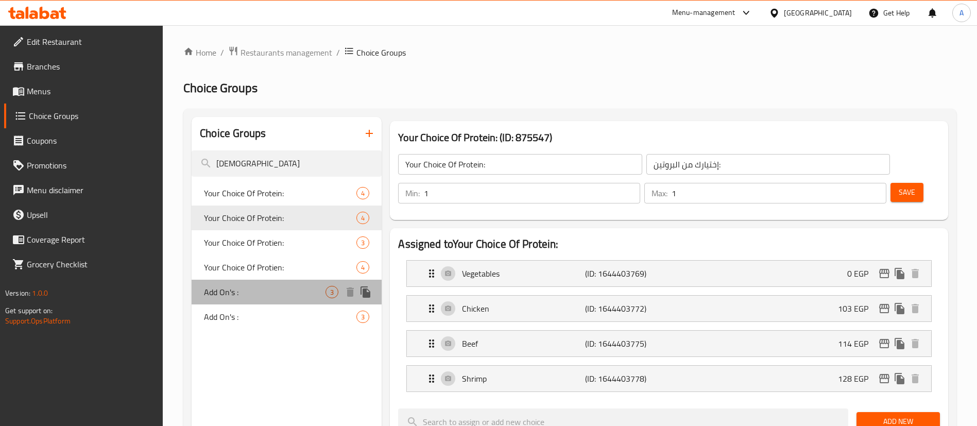
click at [232, 292] on span "Add On's :" at bounding box center [265, 292] width 122 height 12
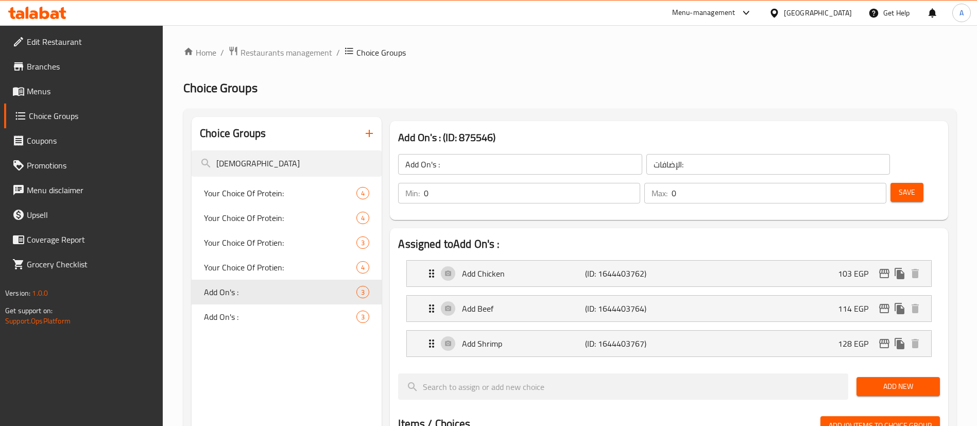
click at [35, 94] on span "Menus" at bounding box center [91, 91] width 128 height 12
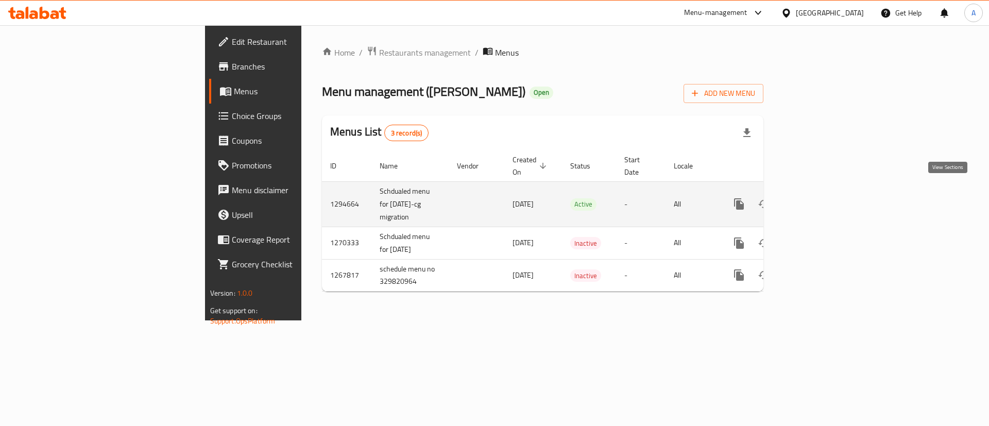
click at [819, 198] on icon "enhanced table" at bounding box center [813, 204] width 12 height 12
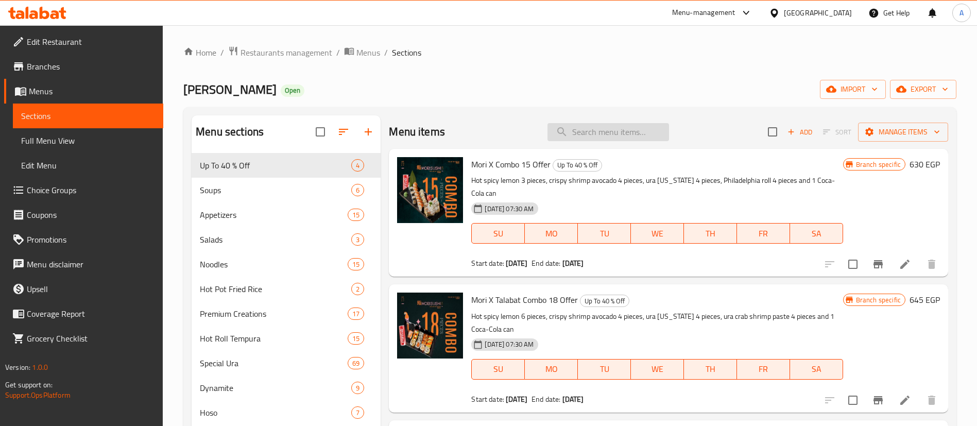
click at [586, 136] on input "search" at bounding box center [608, 132] width 122 height 18
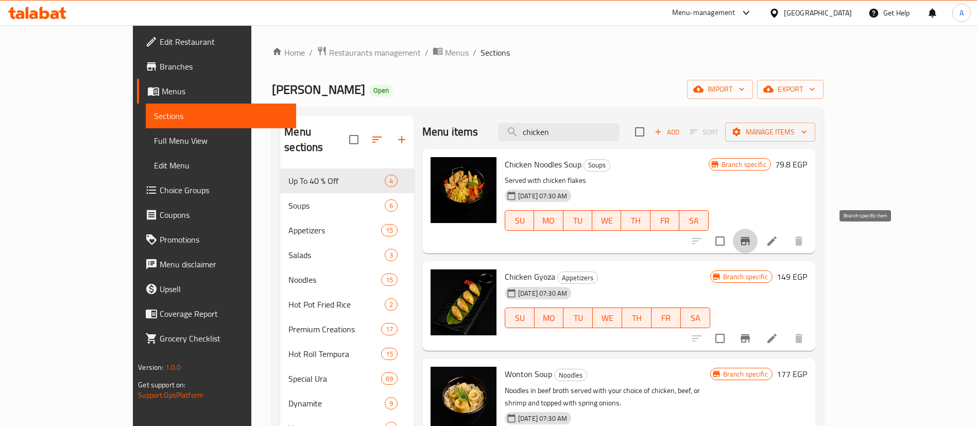
click at [751, 243] on icon "Branch-specific-item" at bounding box center [745, 241] width 12 height 12
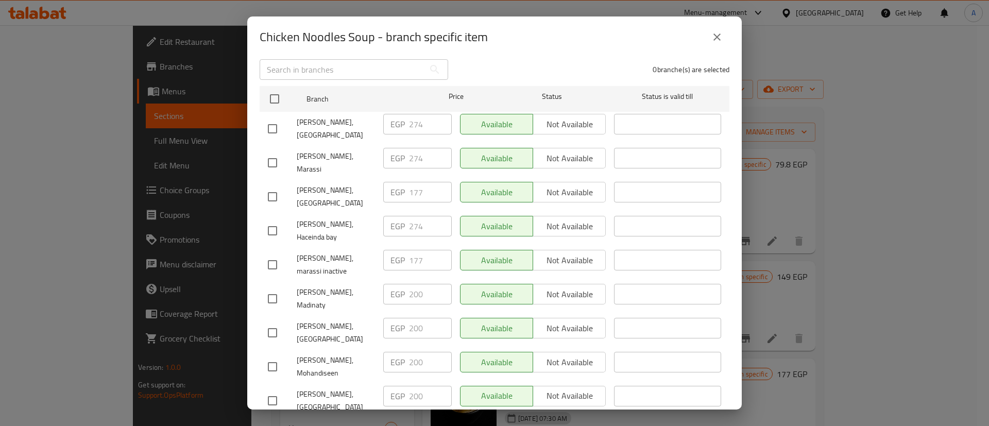
scroll to position [154, 0]
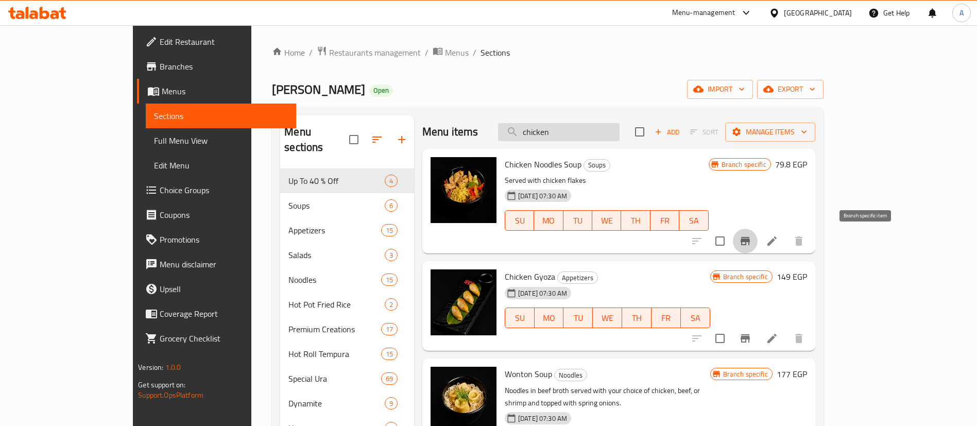
click at [619, 126] on input "chicken" at bounding box center [559, 132] width 122 height 18
paste input "add chicken soup - noodl"
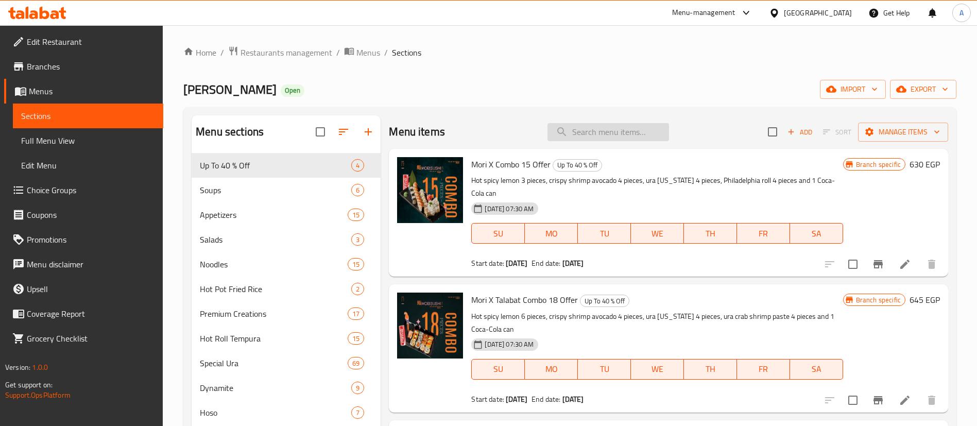
click at [624, 125] on input "search" at bounding box center [608, 132] width 122 height 18
drag, startPoint x: 53, startPoint y: 195, endPoint x: 88, endPoint y: 200, distance: 35.0
click at [53, 195] on span "Choice Groups" at bounding box center [91, 190] width 128 height 12
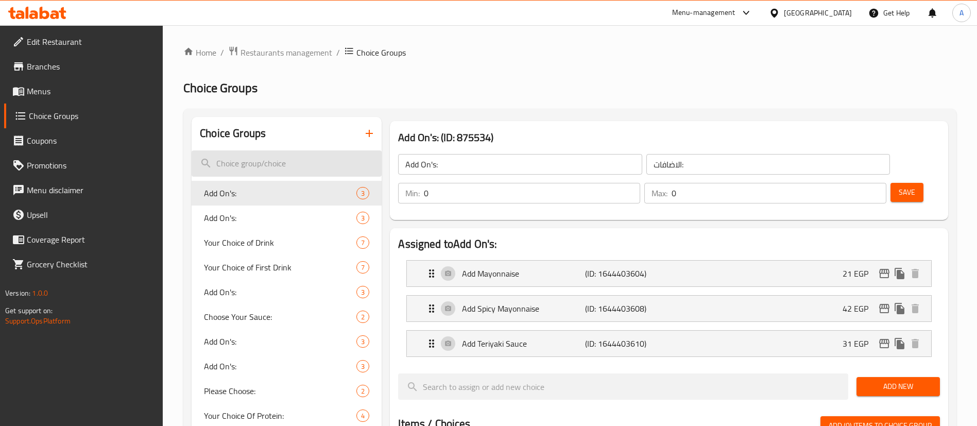
click at [223, 167] on input "search" at bounding box center [287, 163] width 190 height 26
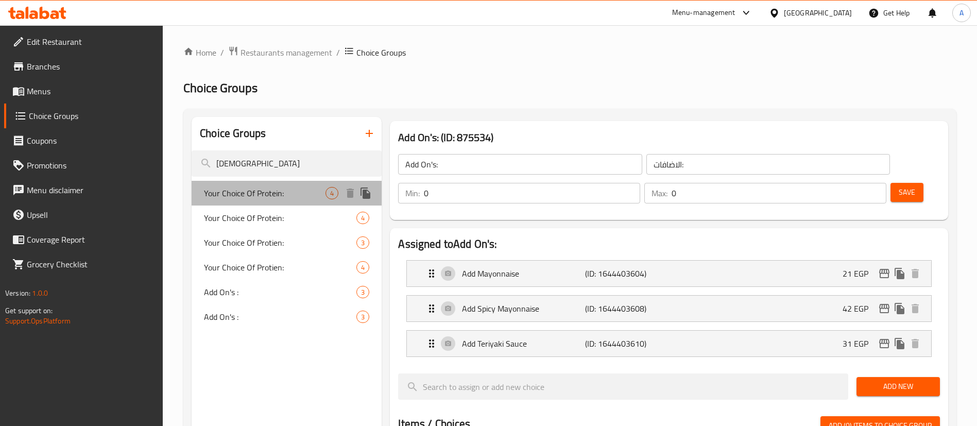
click at [244, 196] on span "Your Choice Of Protein:" at bounding box center [265, 193] width 122 height 12
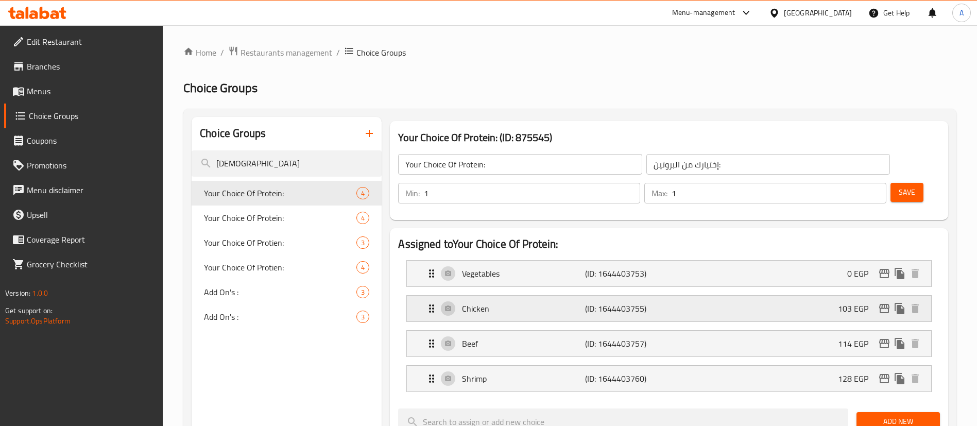
click at [881, 302] on icon "edit" at bounding box center [884, 308] width 12 height 12
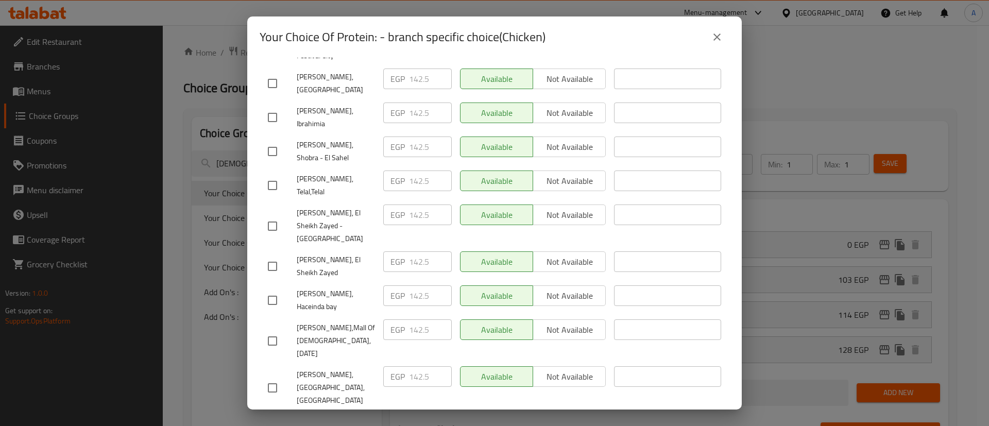
scroll to position [891, 0]
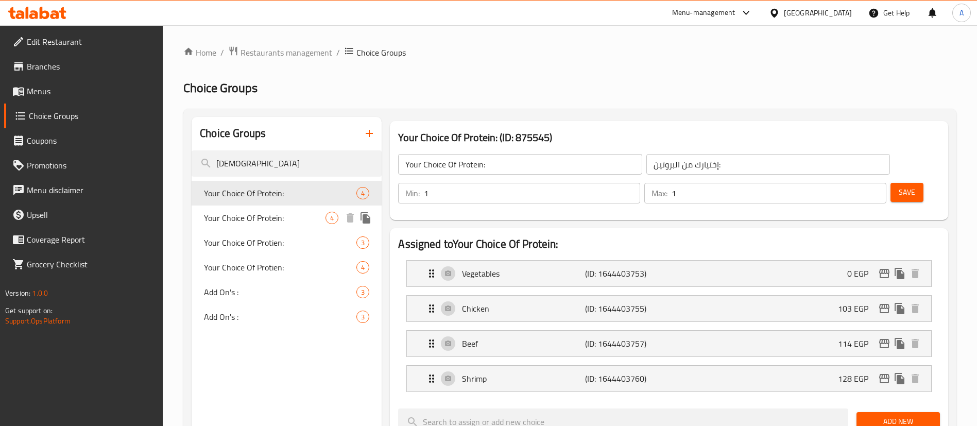
click at [299, 220] on span "Your Choice Of Protein:" at bounding box center [265, 218] width 122 height 12
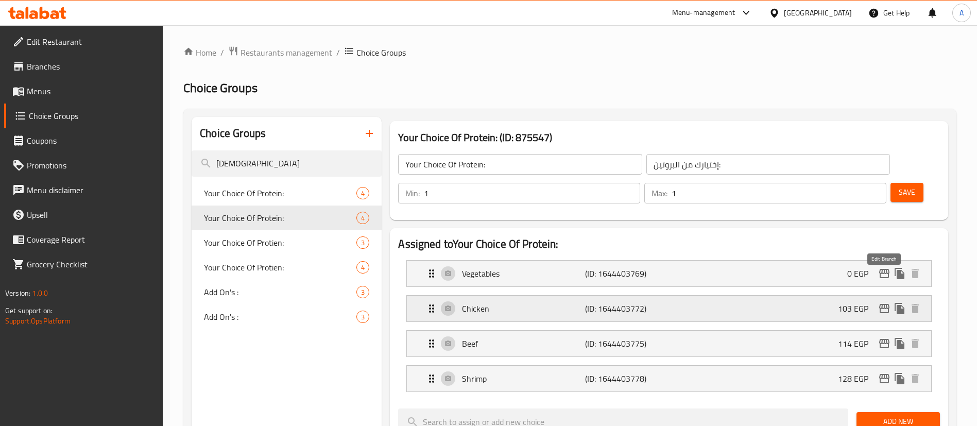
click at [886, 302] on icon "edit" at bounding box center [884, 308] width 12 height 12
click at [283, 247] on span "Your Choice Of Protien:" at bounding box center [265, 242] width 122 height 12
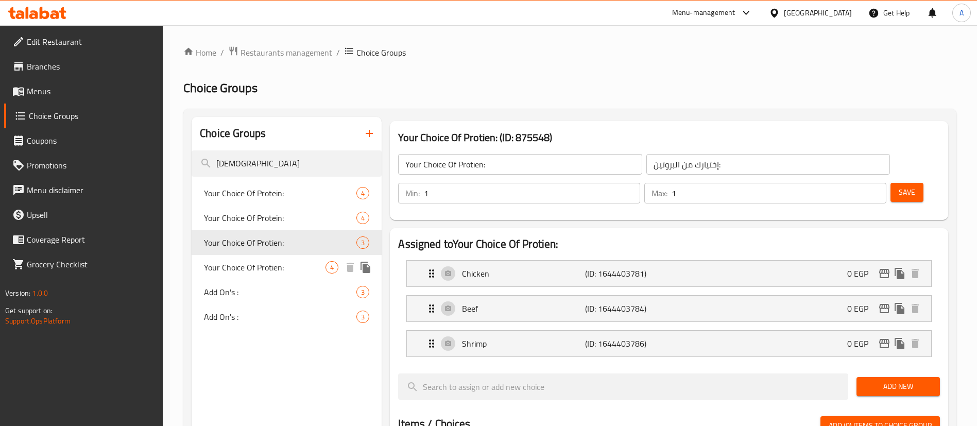
drag, startPoint x: 226, startPoint y: 262, endPoint x: 239, endPoint y: 264, distance: 13.0
click at [226, 262] on span "Your Choice Of Protien:" at bounding box center [265, 267] width 122 height 12
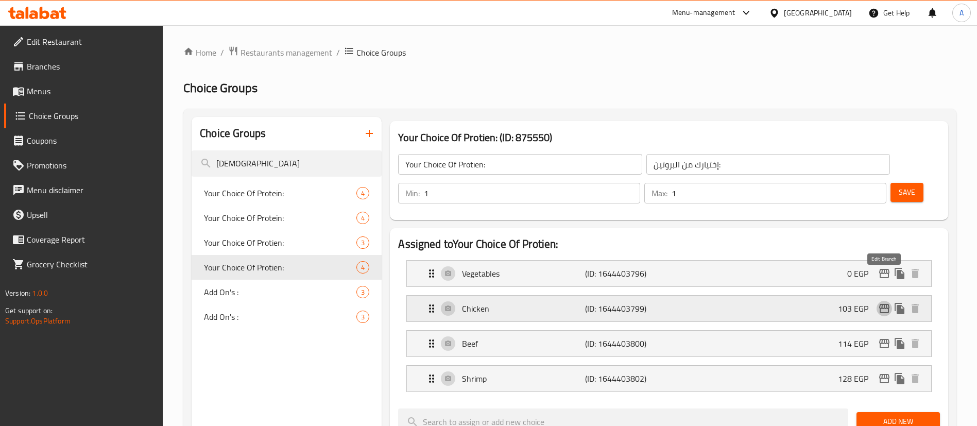
click at [883, 302] on icon "edit" at bounding box center [884, 308] width 12 height 12
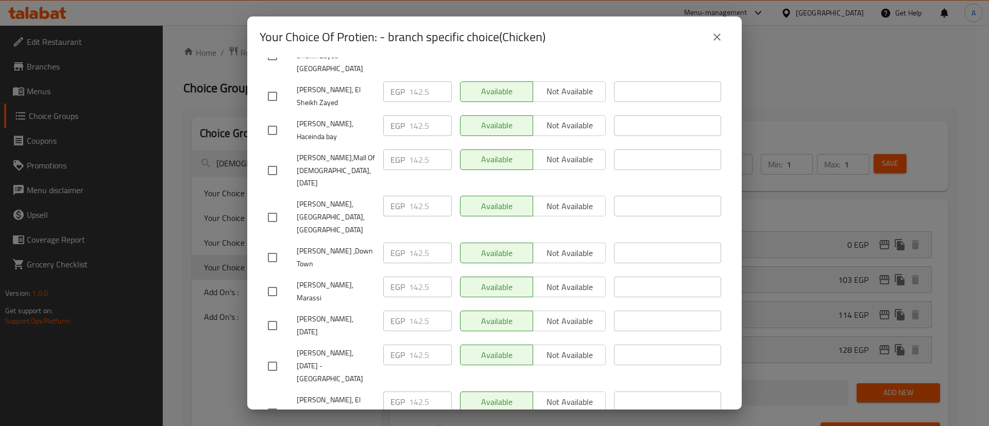
scroll to position [669, 0]
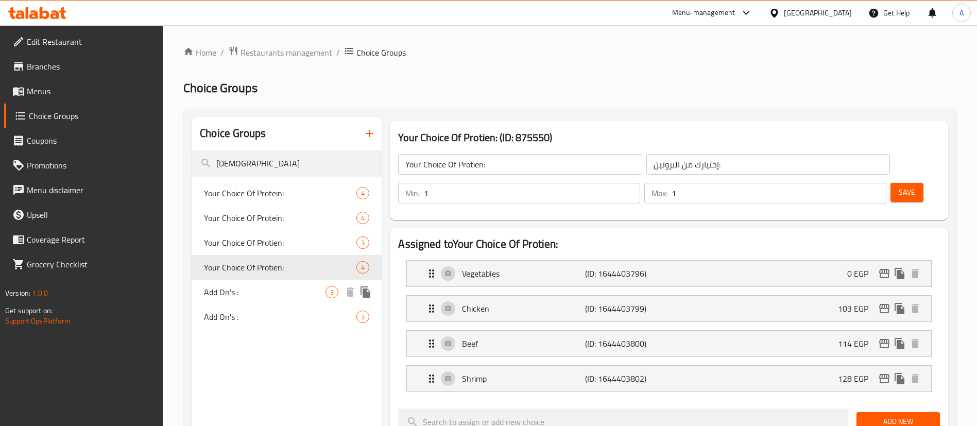
click at [241, 291] on span "Add On's :" at bounding box center [265, 292] width 122 height 12
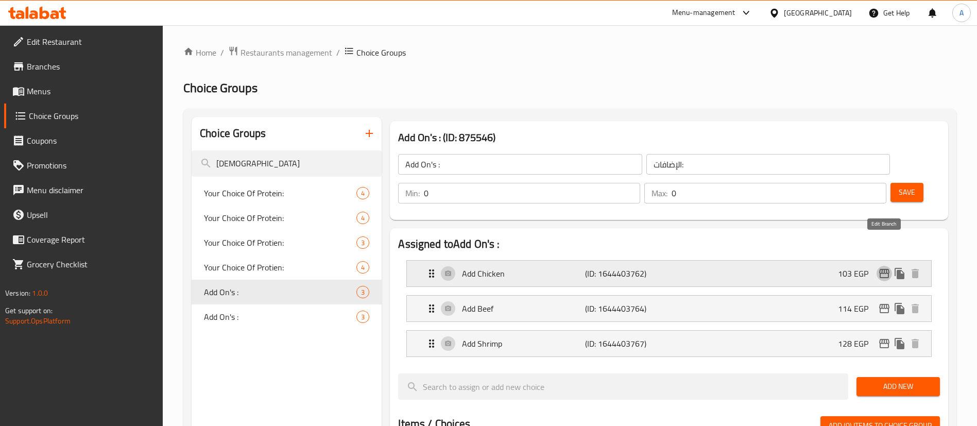
click at [886, 267] on icon "edit" at bounding box center [884, 273] width 12 height 12
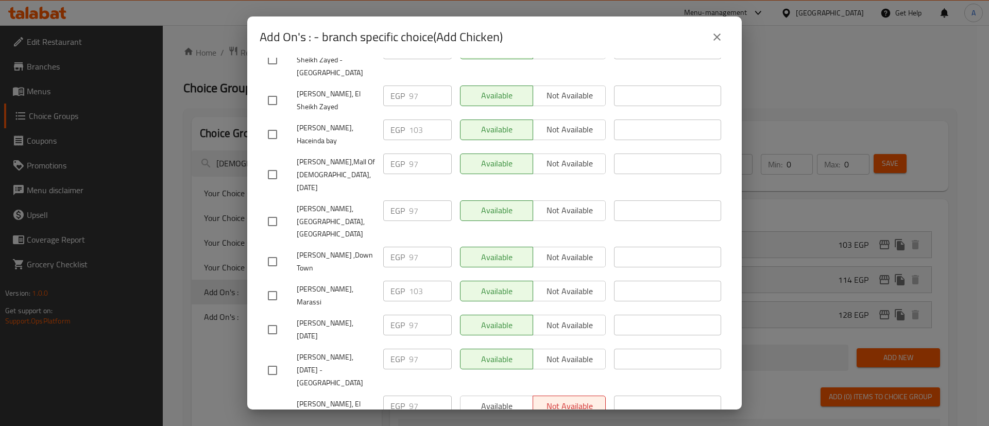
scroll to position [0, 0]
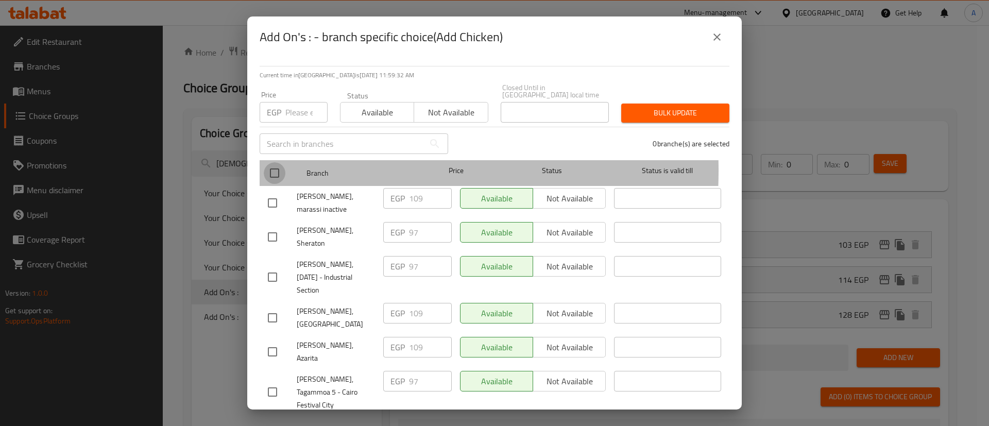
click at [274, 164] on input "checkbox" at bounding box center [275, 173] width 22 height 22
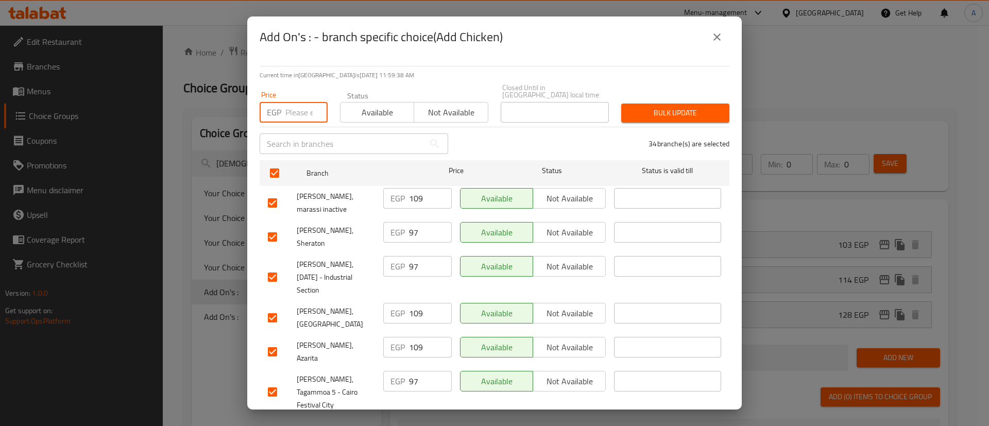
click at [295, 102] on input "number" at bounding box center [306, 112] width 42 height 21
click at [668, 107] on span "Bulk update" at bounding box center [675, 113] width 92 height 13
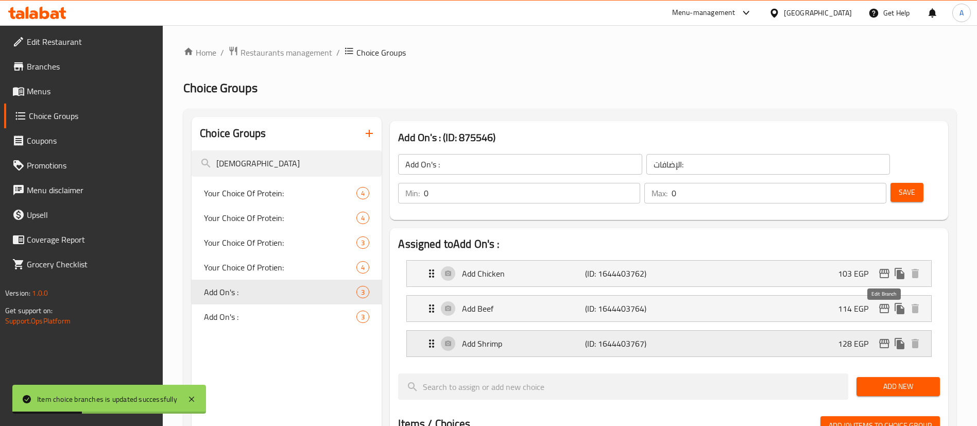
click at [882, 339] on icon "edit" at bounding box center [884, 343] width 10 height 9
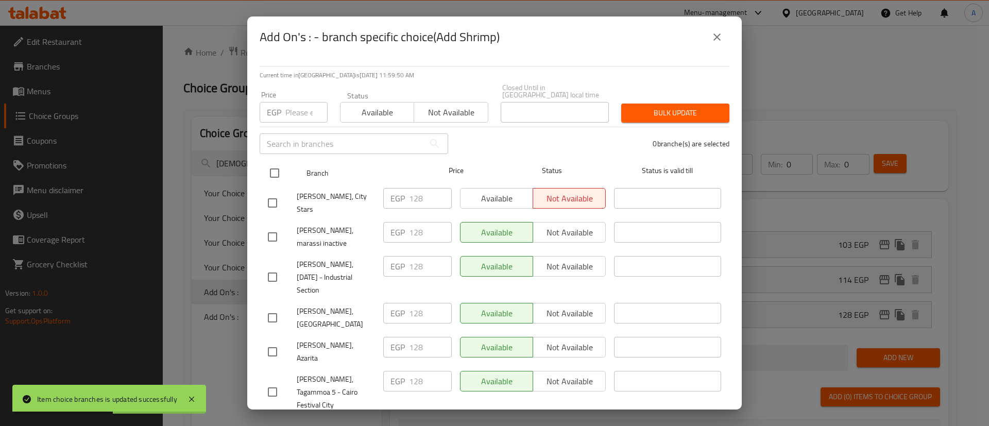
click at [275, 168] on input "checkbox" at bounding box center [275, 173] width 22 height 22
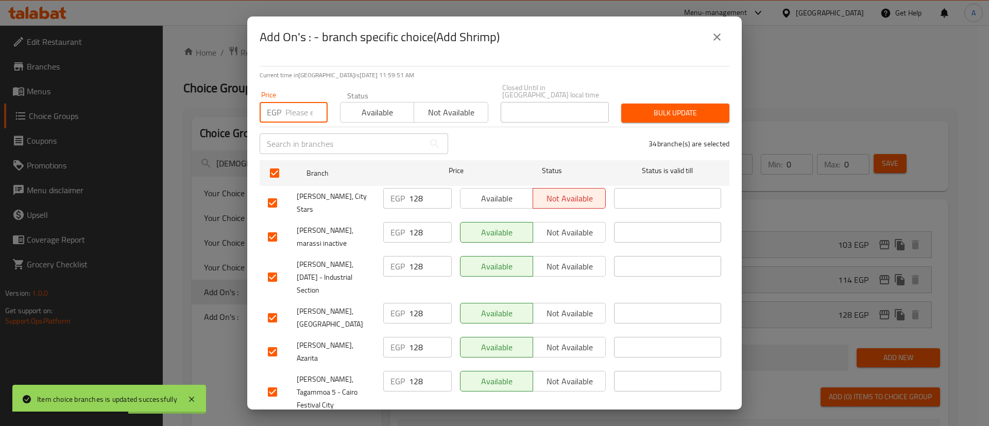
click at [287, 108] on input "number" at bounding box center [306, 112] width 42 height 21
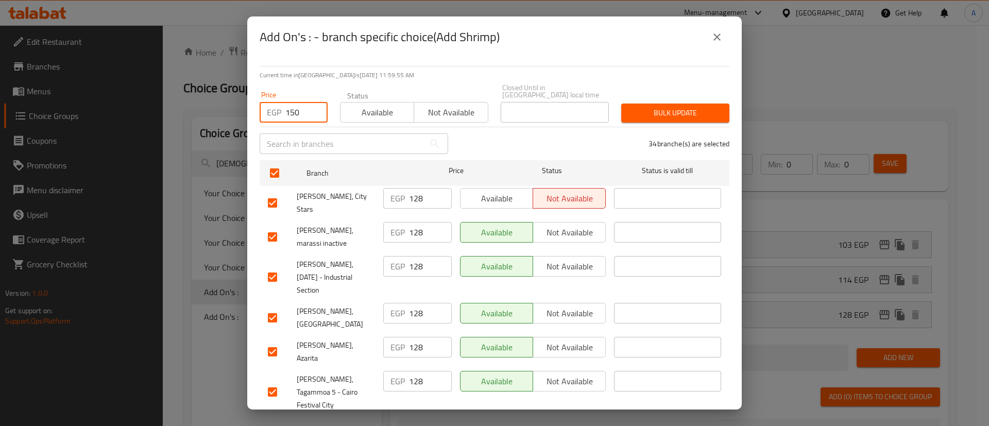
click at [691, 107] on span "Bulk update" at bounding box center [675, 113] width 92 height 13
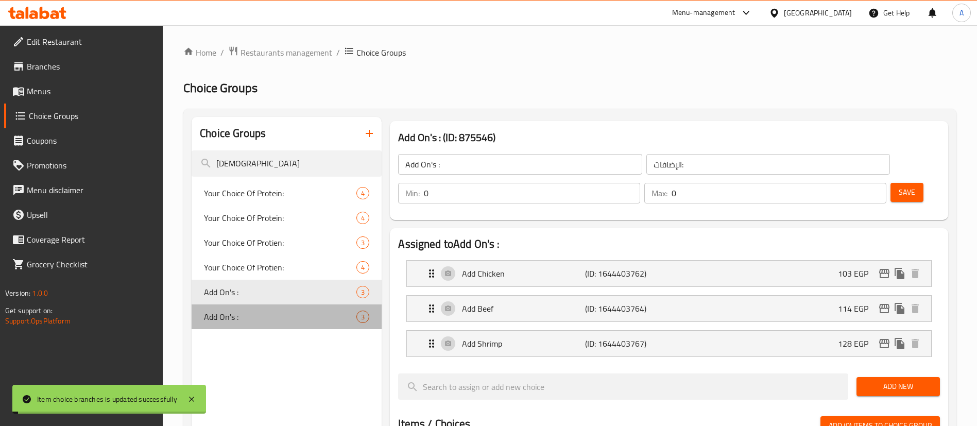
click at [230, 316] on span "Add On's :" at bounding box center [280, 316] width 152 height 12
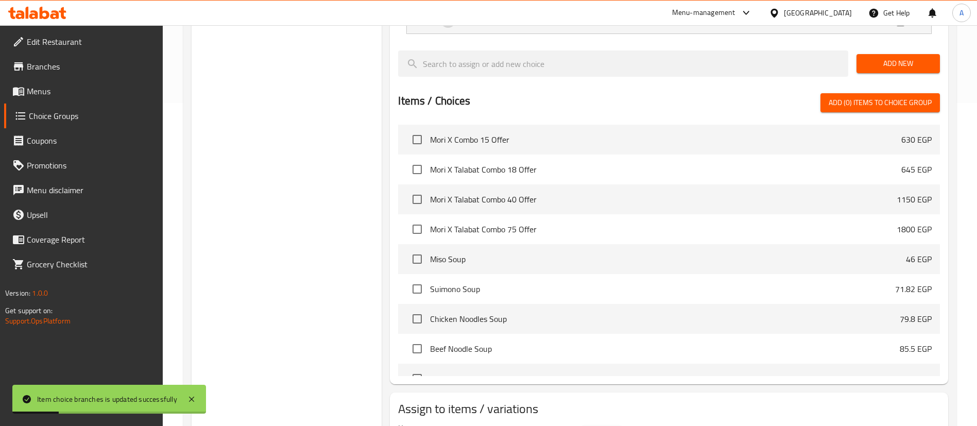
scroll to position [357, 0]
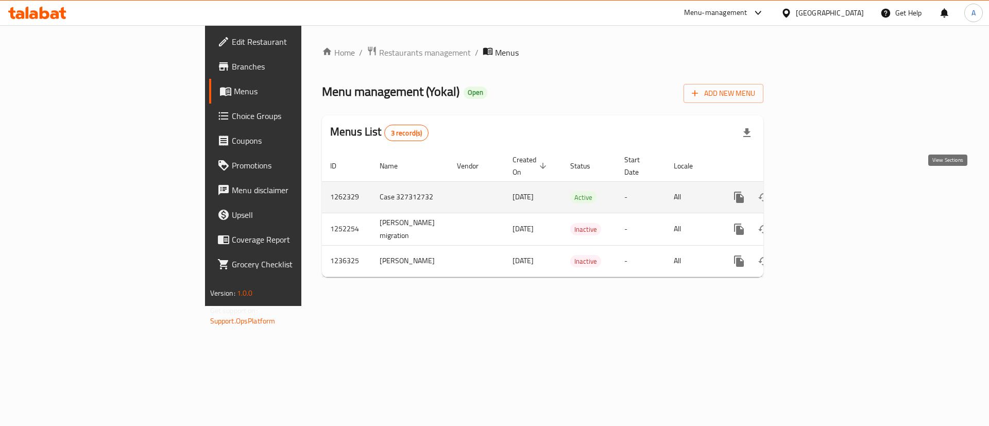
click at [819, 191] on icon "enhanced table" at bounding box center [813, 197] width 12 height 12
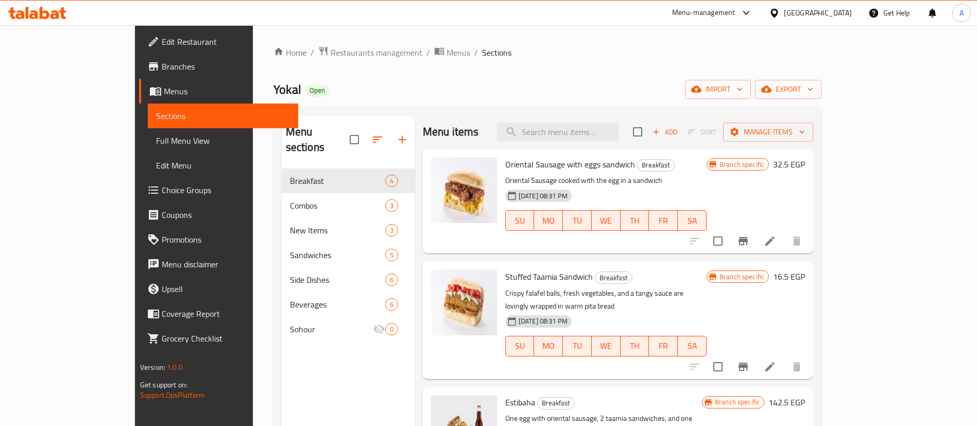
click at [591, 119] on div "Menu items Add Sort Manage items" at bounding box center [618, 131] width 390 height 33
click at [597, 126] on input "search" at bounding box center [558, 132] width 122 height 18
paste input "Liver Sandwich"
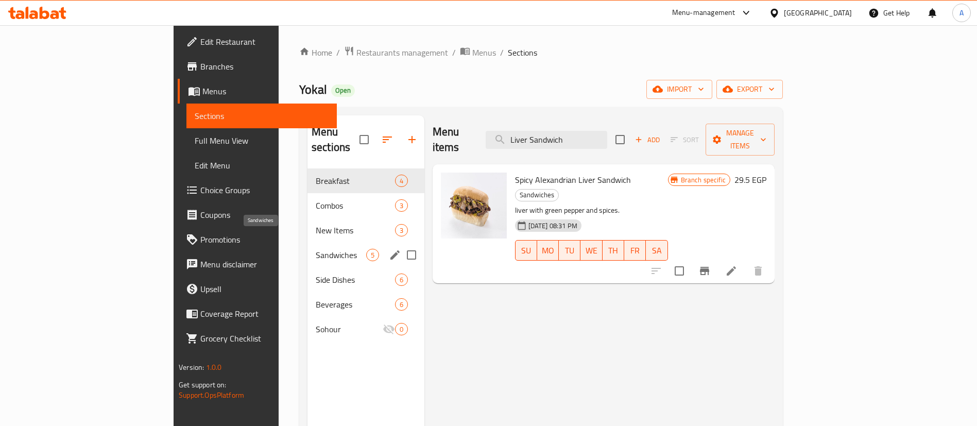
type input "Liver Sandwich"
click at [316, 249] on span "Sandwiches" at bounding box center [341, 255] width 50 height 12
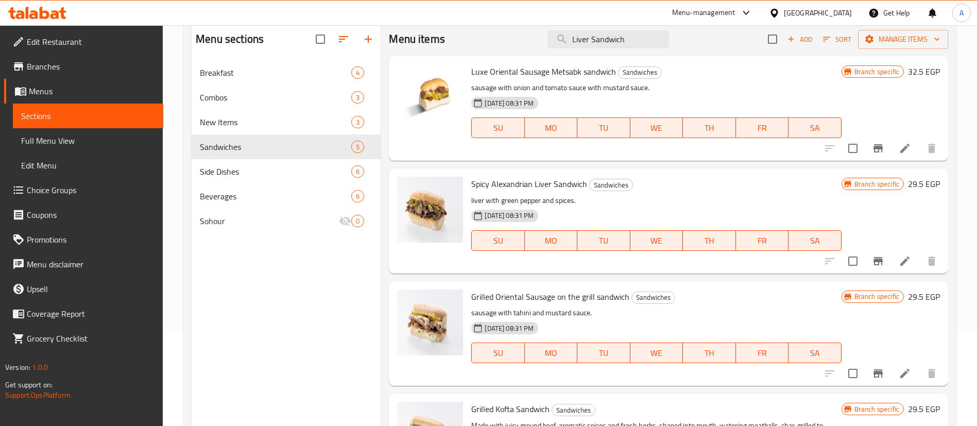
click at [510, 179] on span "Spicy Alexandrian Liver Sandwich" at bounding box center [529, 183] width 116 height 15
click at [511, 178] on span "Spicy Alexandrian Liver Sandwich" at bounding box center [529, 183] width 116 height 15
click at [511, 177] on span "Spicy Alexandrian Liver Sandwich" at bounding box center [529, 183] width 116 height 15
click at [513, 176] on span "Spicy Alexandrian Liver Sandwich" at bounding box center [529, 183] width 116 height 15
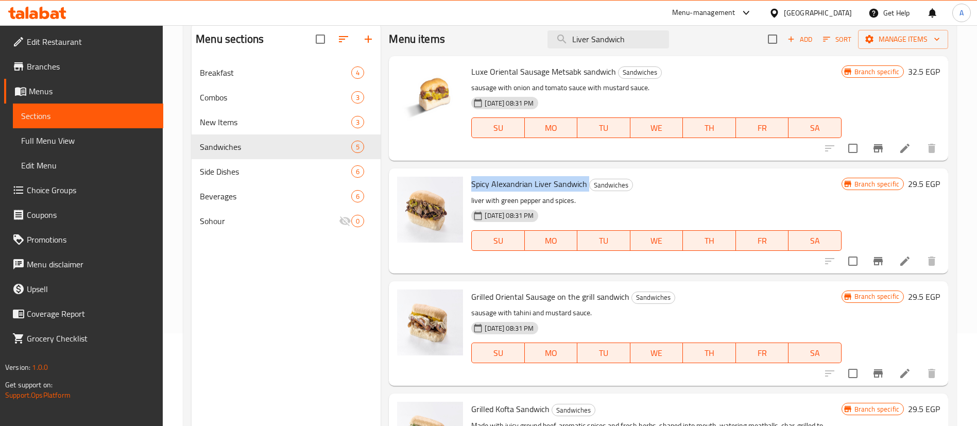
click at [513, 176] on span "Spicy Alexandrian Liver Sandwich" at bounding box center [529, 183] width 116 height 15
copy h6 "Spicy Alexandrian Liver Sandwich"
click at [536, 299] on span "Grilled Oriental Sausage on the grill sandwich" at bounding box center [550, 296] width 158 height 15
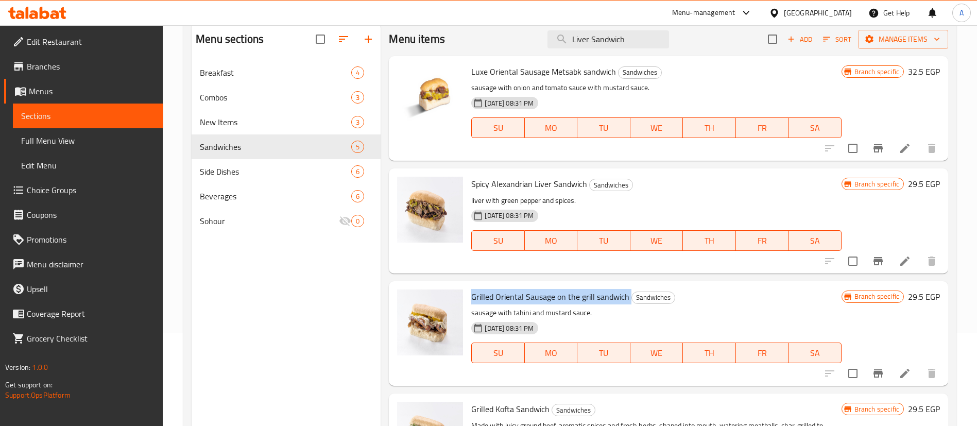
click at [536, 299] on span "Grilled Oriental Sausage on the grill sandwich" at bounding box center [550, 296] width 158 height 15
copy h6 "Grilled Oriental Sausage on the grill sandwich"
click at [530, 70] on span "Luxe Oriental Sausage Metsabk sandwich" at bounding box center [543, 71] width 145 height 15
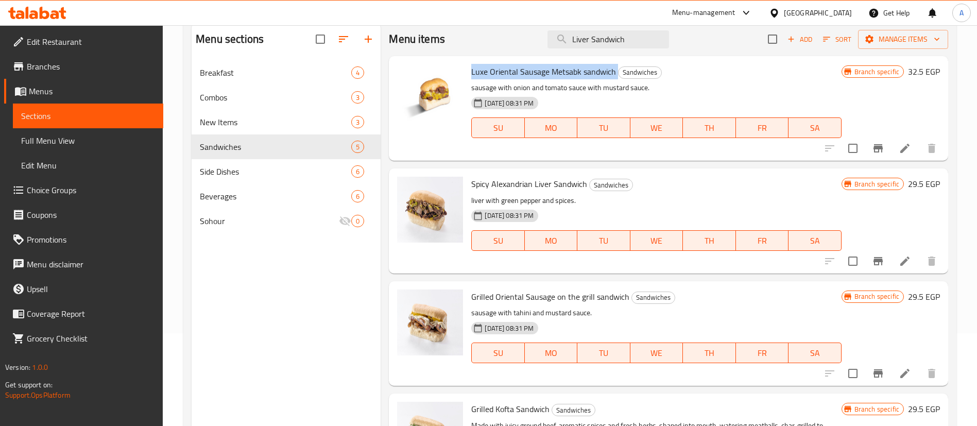
click at [530, 70] on span "Luxe Oriental Sausage Metsabk sandwich" at bounding box center [543, 71] width 145 height 15
copy h6 "Luxe Oriental Sausage Metsabk sandwich"
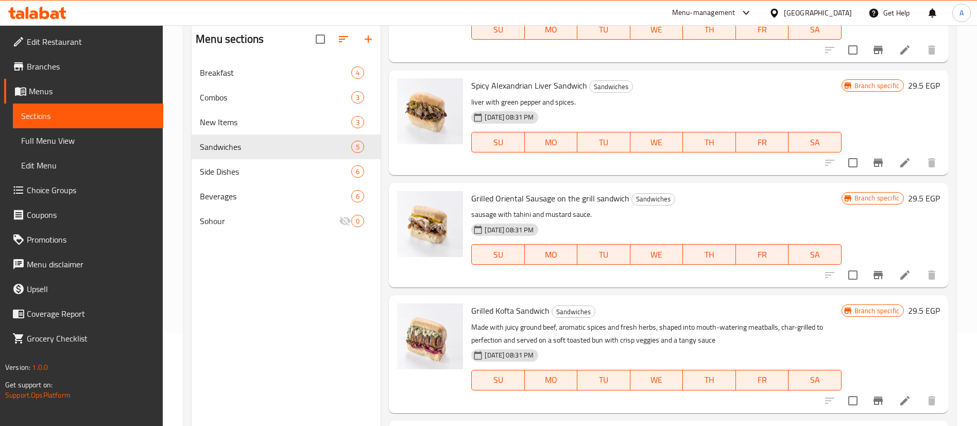
scroll to position [103, 0]
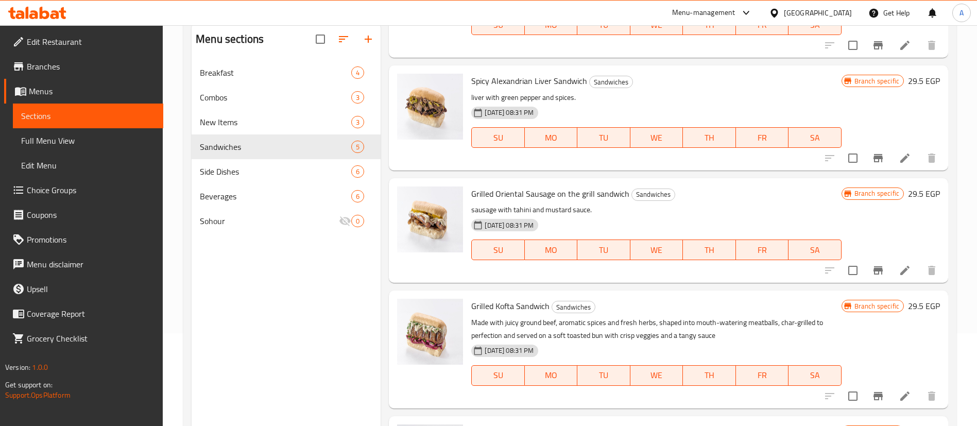
click at [505, 304] on span "Grilled Kofta Sandwich" at bounding box center [510, 305] width 78 height 15
copy h6 "Grilled Kofta Sandwich"
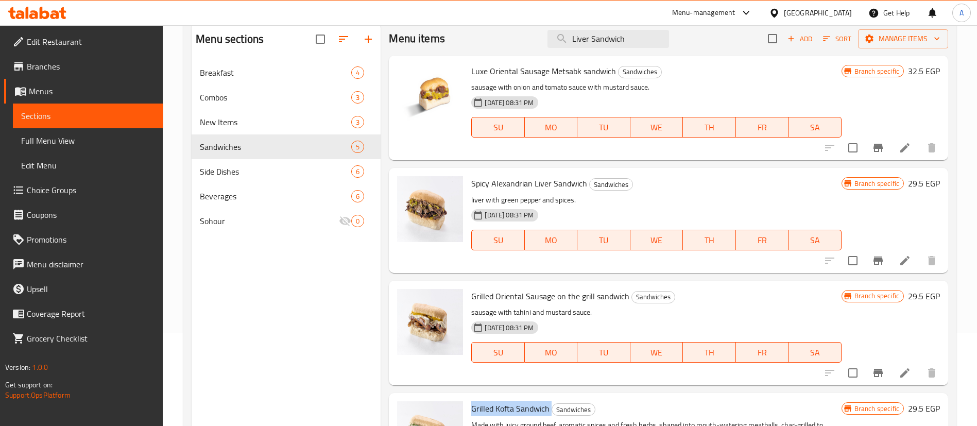
scroll to position [0, 0]
click at [518, 70] on span "Luxe Oriental Sausage Metsabk sandwich" at bounding box center [543, 71] width 145 height 15
copy h6 "Luxe Oriental Sausage Metsabk sandwich"
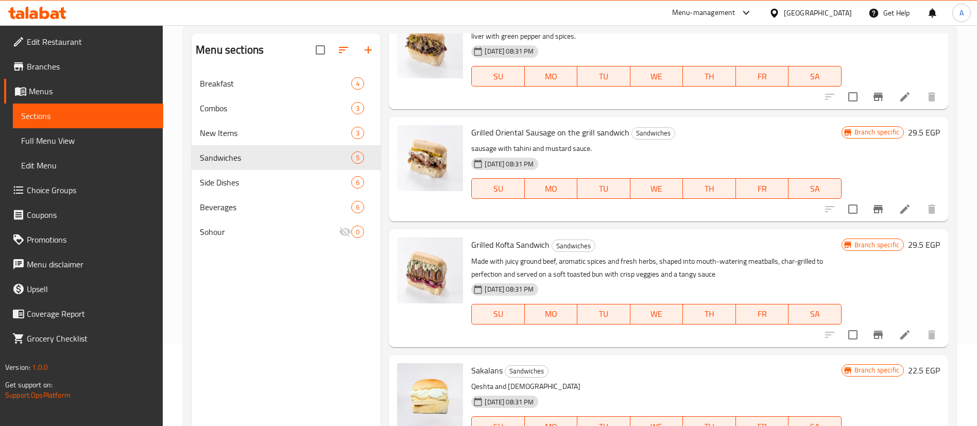
scroll to position [103, 0]
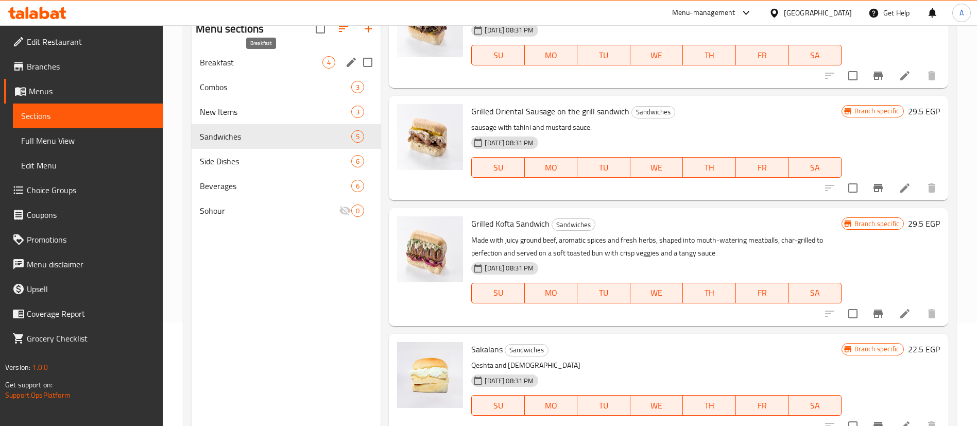
click at [264, 58] on span "Breakfast" at bounding box center [261, 62] width 123 height 12
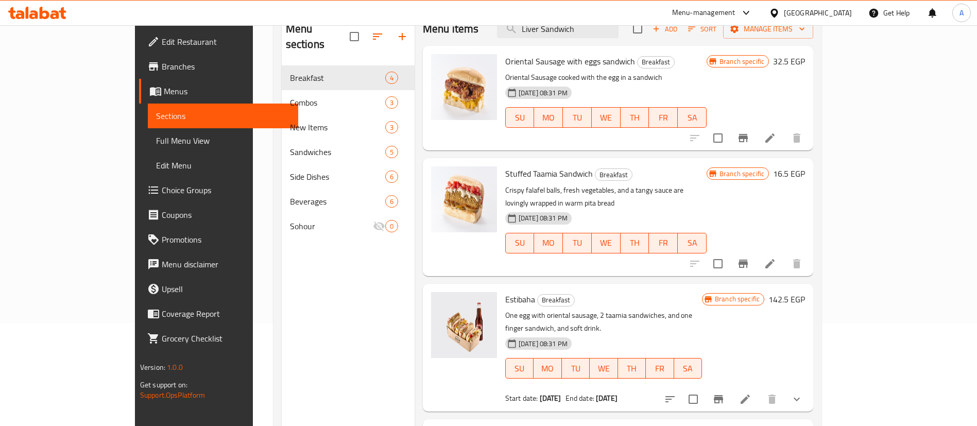
click at [515, 66] on span "Oriental Sausage with eggs sandwich" at bounding box center [570, 61] width 130 height 15
copy h6 "Oriental Sausage with eggs sandwich"
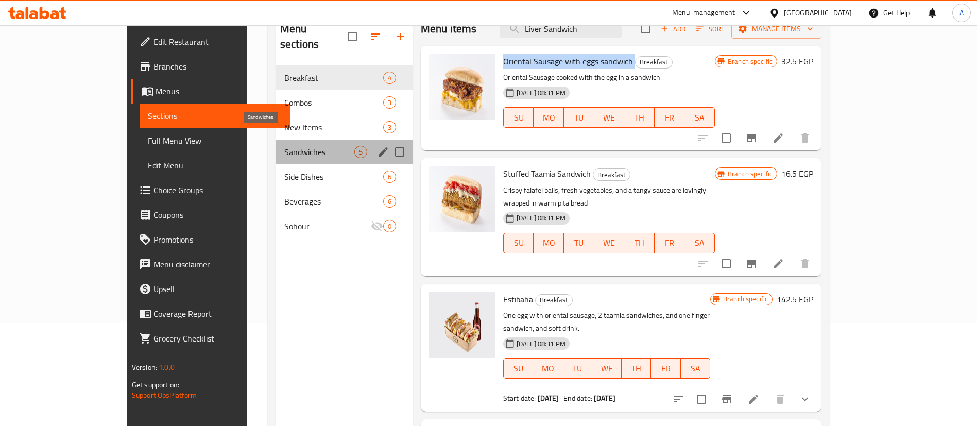
click at [284, 146] on span "Sandwiches" at bounding box center [319, 152] width 70 height 12
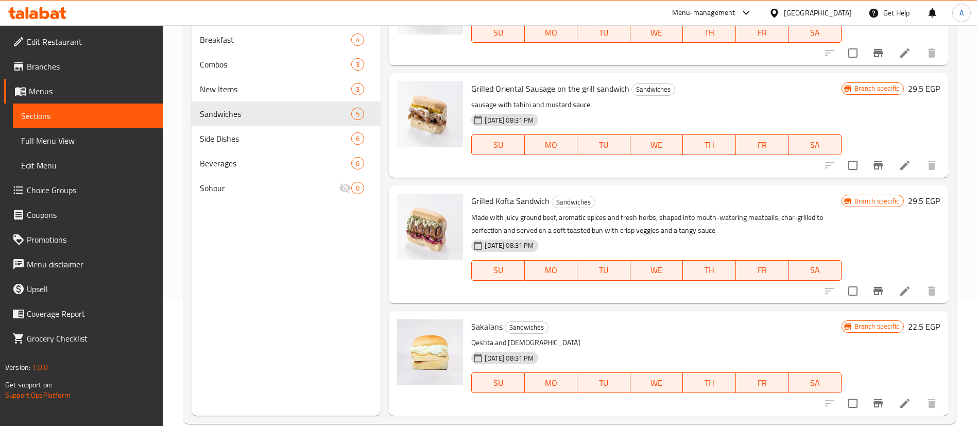
scroll to position [144, 0]
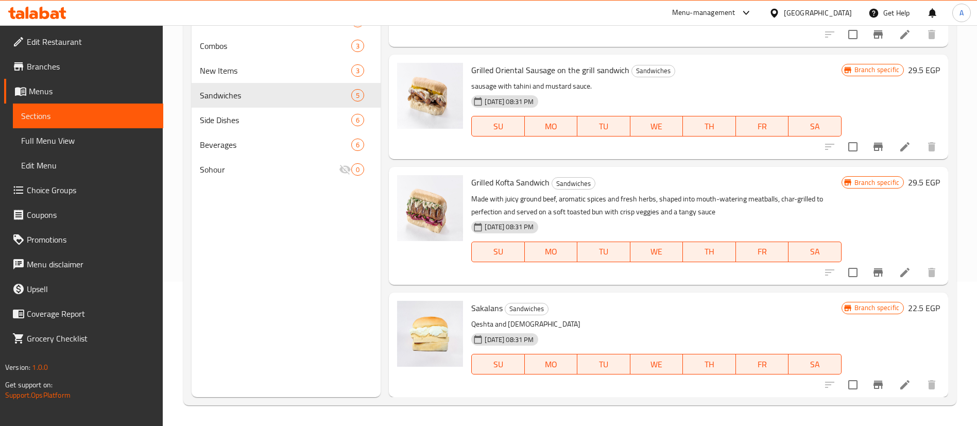
click at [480, 310] on span "Sakalans" at bounding box center [486, 307] width 31 height 15
copy h6 "Sakalans"
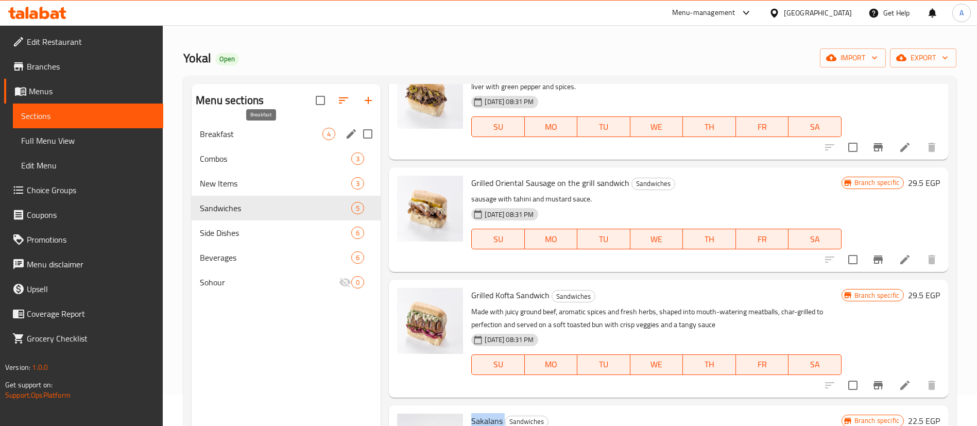
click at [267, 129] on span "Breakfast" at bounding box center [261, 134] width 123 height 12
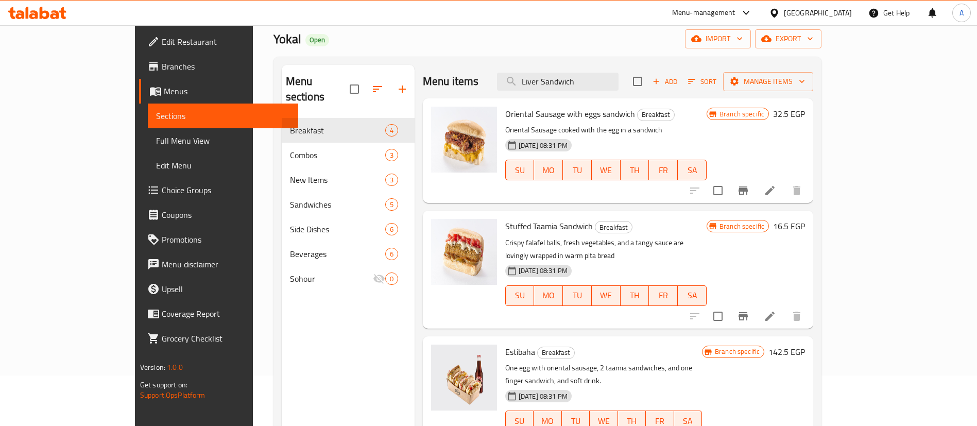
scroll to position [41, 0]
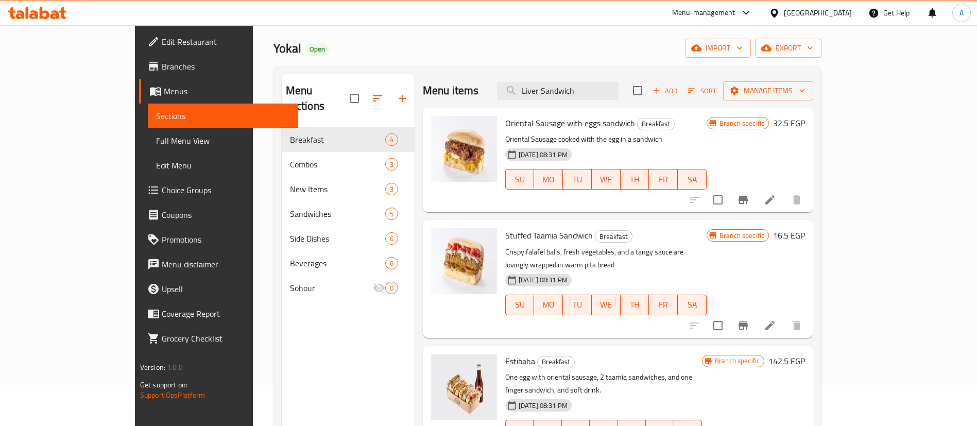
click at [514, 238] on span "Stuffed Taamia Sandwich" at bounding box center [549, 235] width 88 height 15
copy h6 "Stuffed Taamia Sandwich"
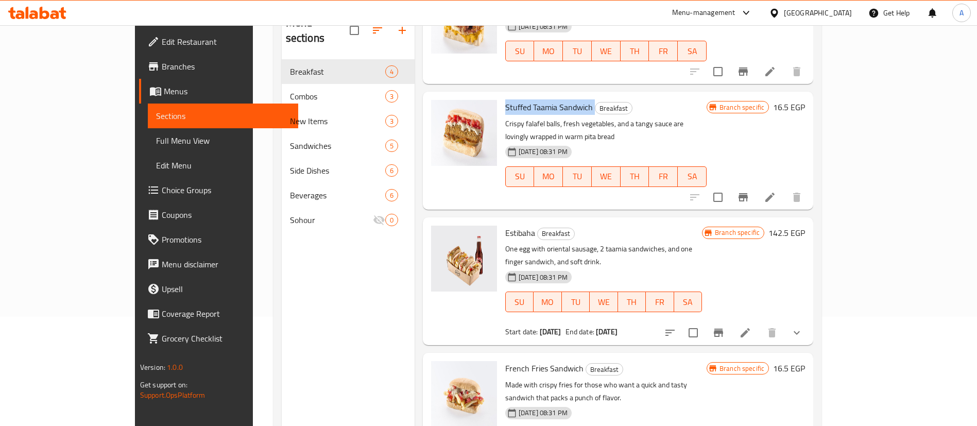
scroll to position [144, 0]
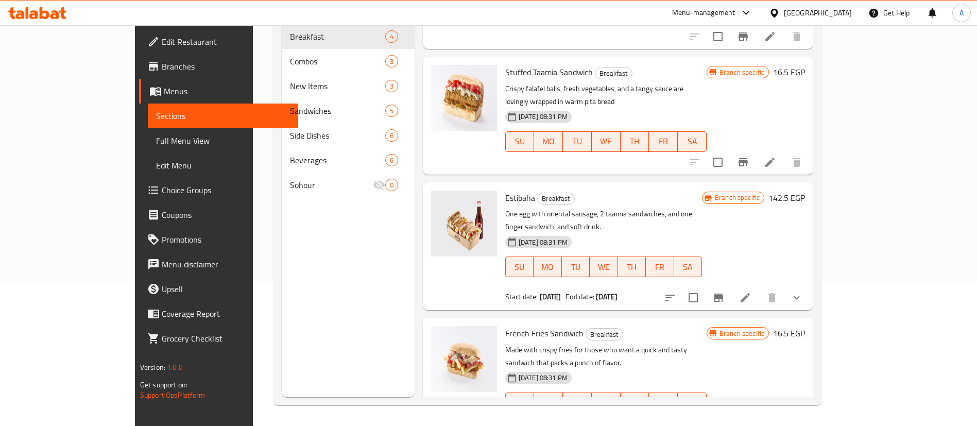
click at [535, 325] on span "French Fries Sandwich" at bounding box center [544, 332] width 78 height 15
copy h6 "French Fries Sandwich"
